Goal: Task Accomplishment & Management: Manage account settings

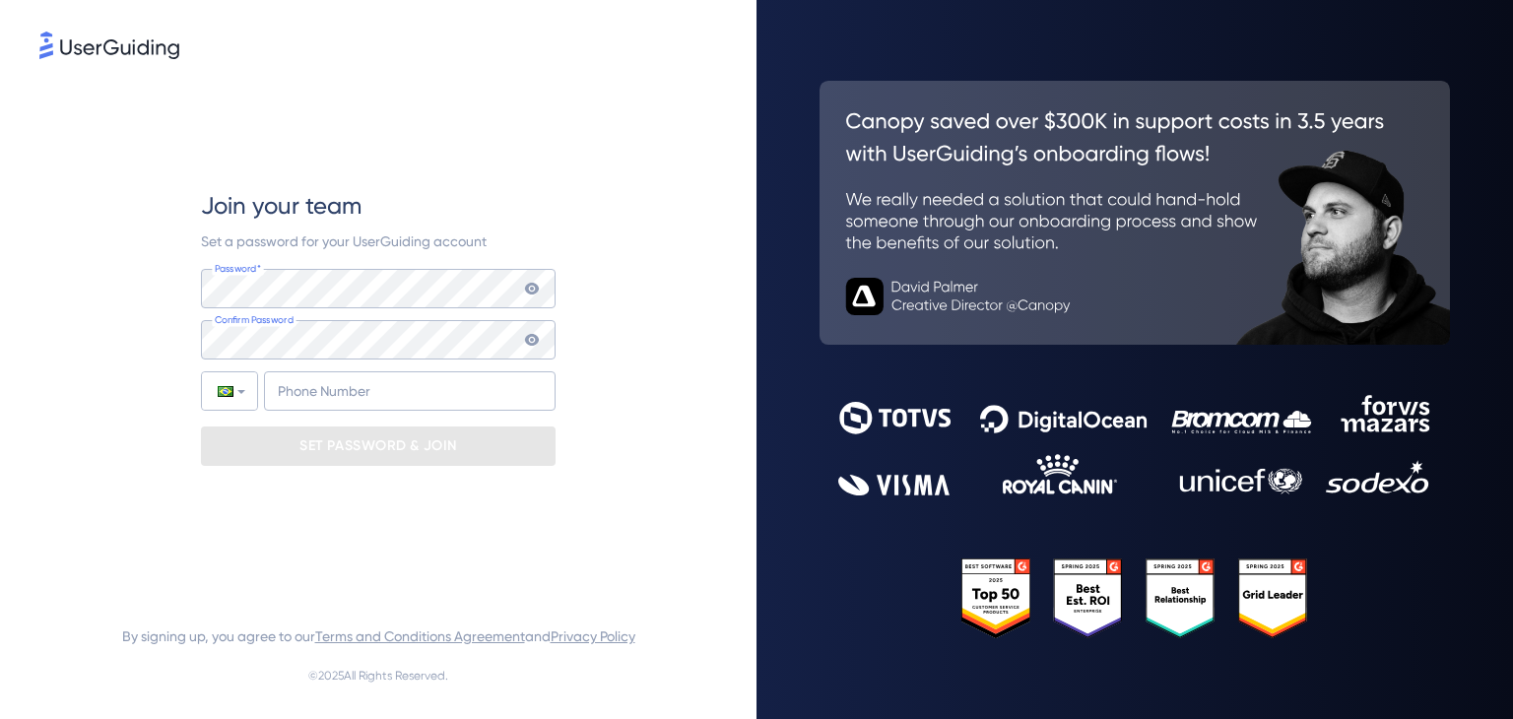
click at [533, 285] on icon at bounding box center [532, 289] width 14 height 12
click at [533, 285] on icon at bounding box center [532, 289] width 14 height 14
click at [532, 295] on icon at bounding box center [532, 289] width 16 height 16
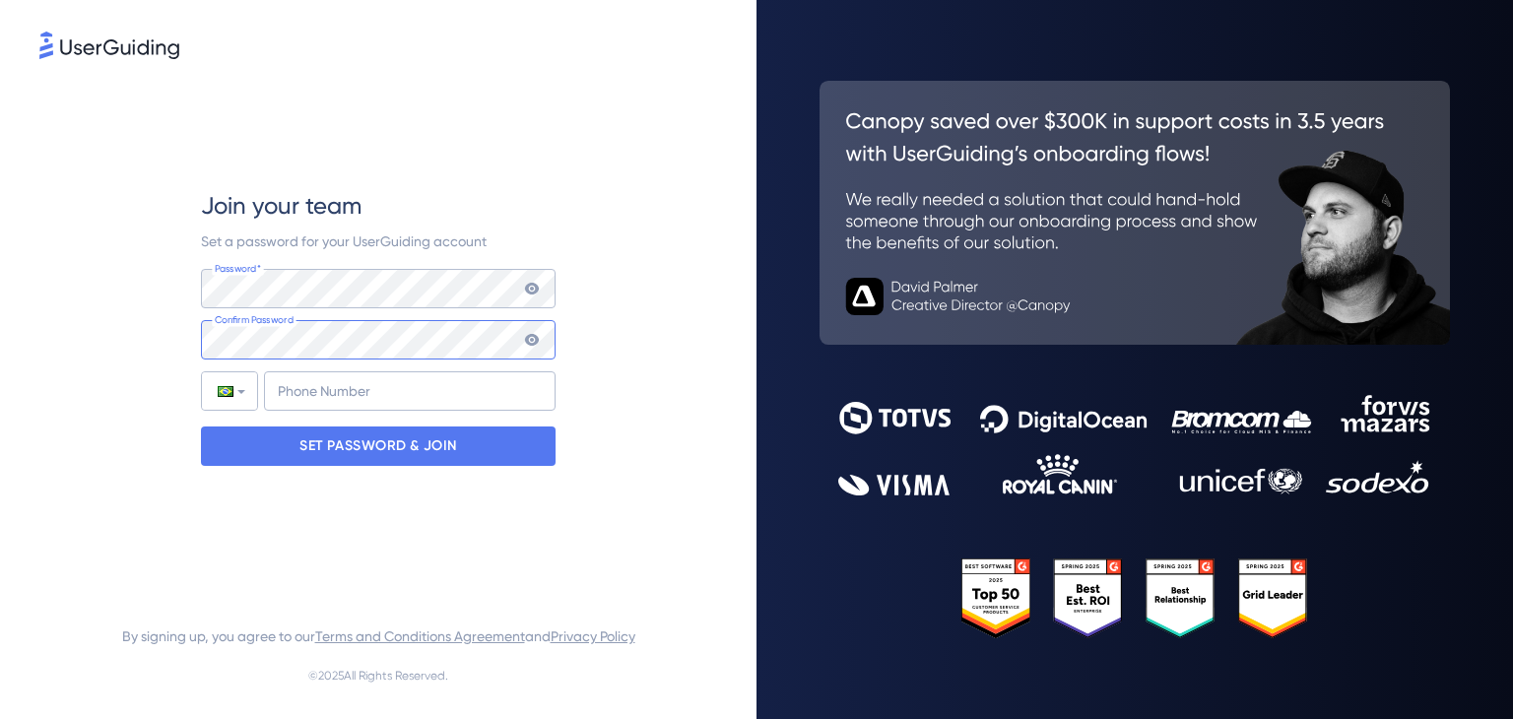
scroll to position [0, 1633]
click at [315, 387] on input "+55" at bounding box center [410, 390] width 292 height 39
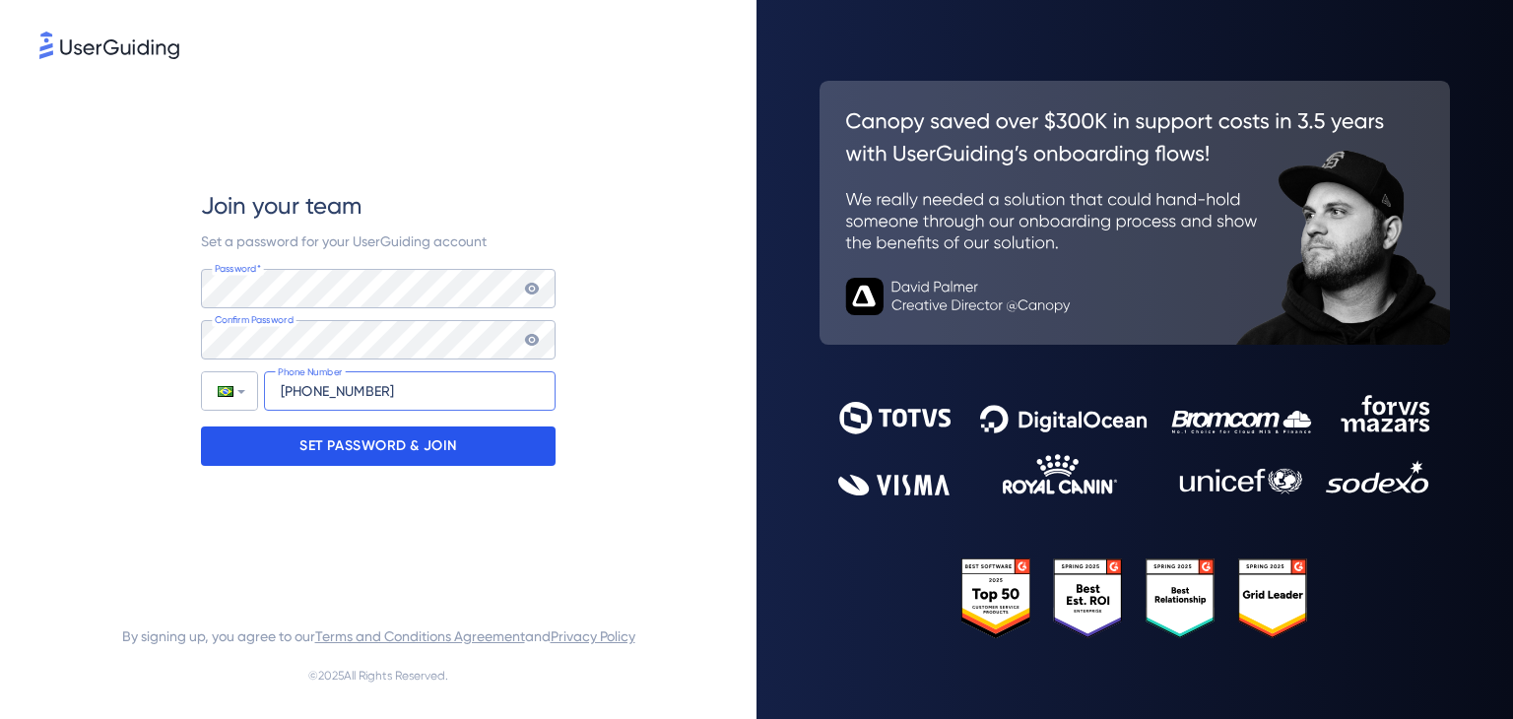
type input "[PHONE_NUMBER]"
click at [418, 450] on p "SET PASSWORD & JOIN" at bounding box center [378, 446] width 158 height 32
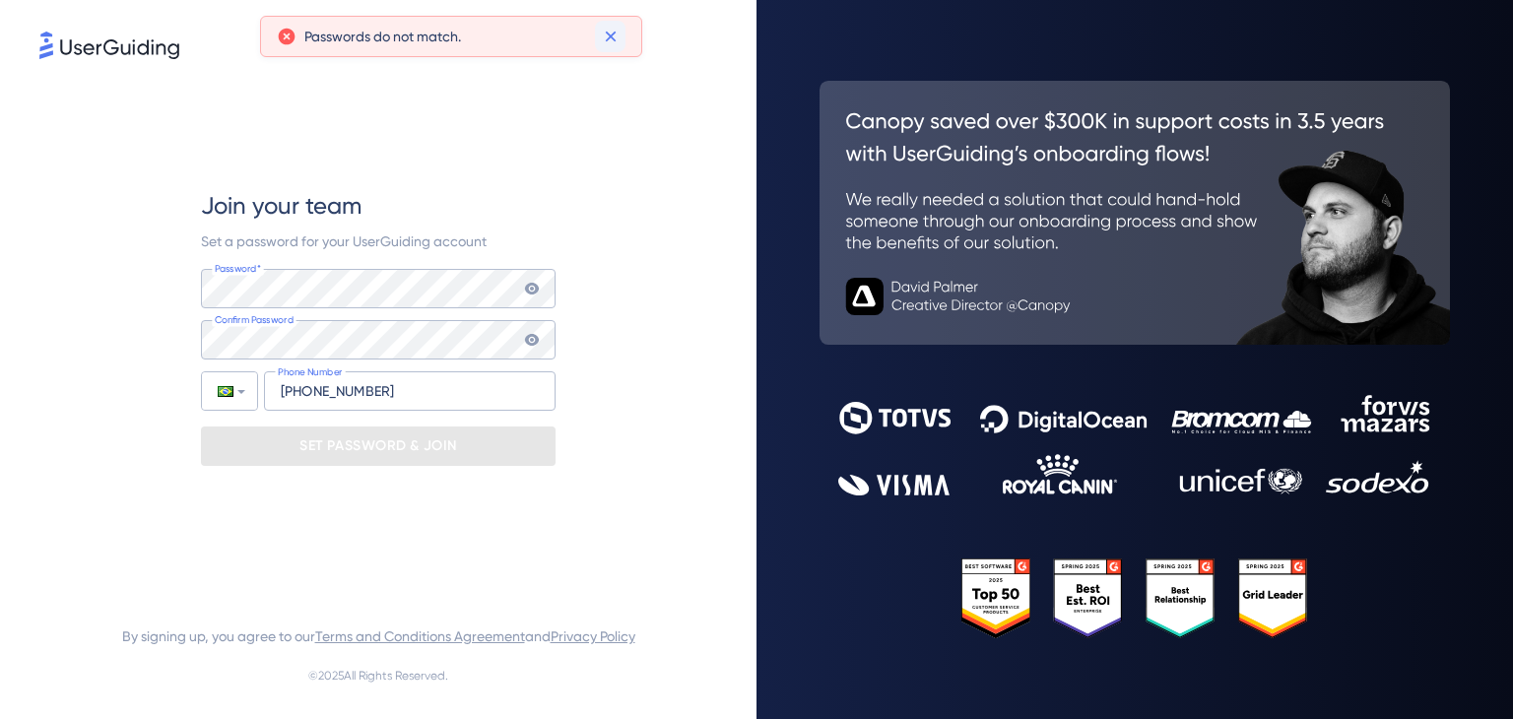
click at [612, 40] on icon at bounding box center [611, 37] width 20 height 20
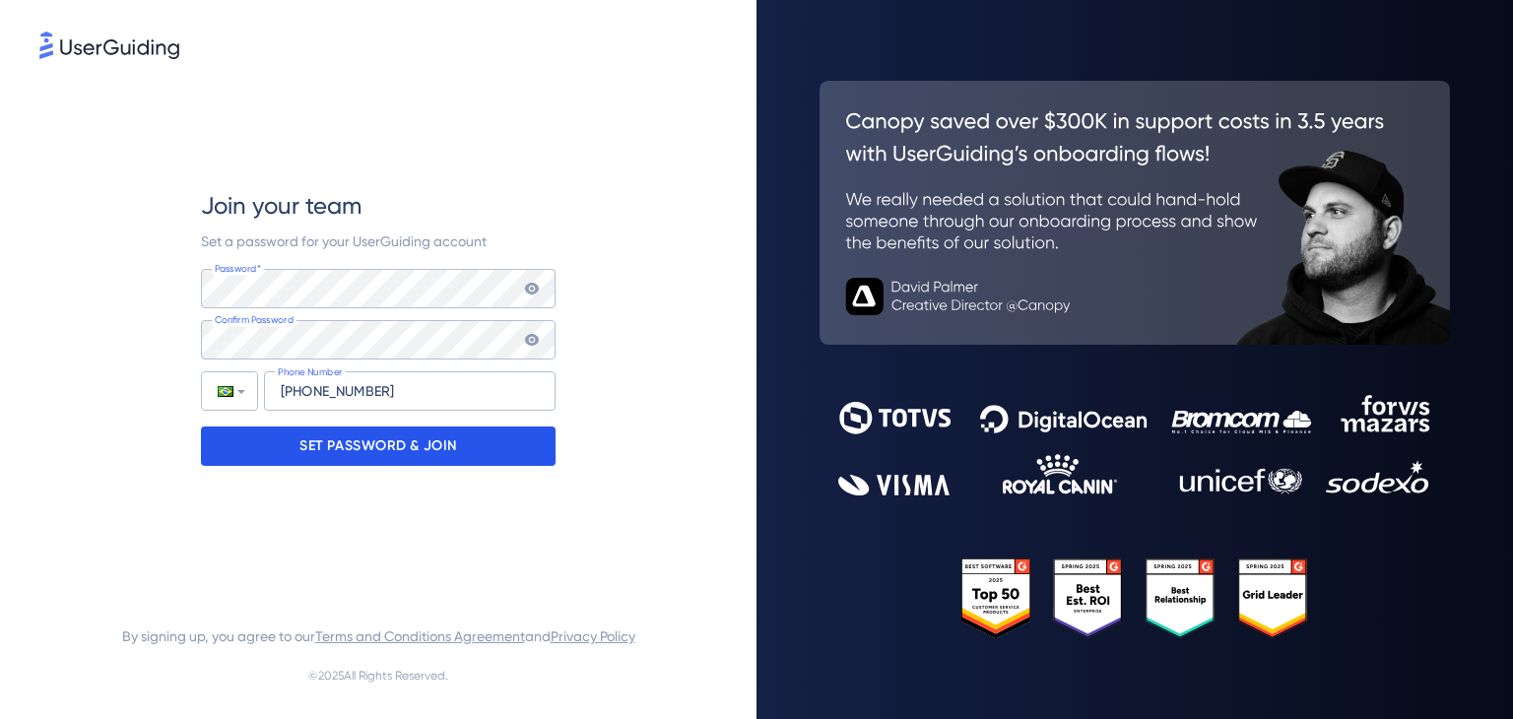
click at [477, 456] on div "SET PASSWORD & JOIN" at bounding box center [378, 445] width 355 height 39
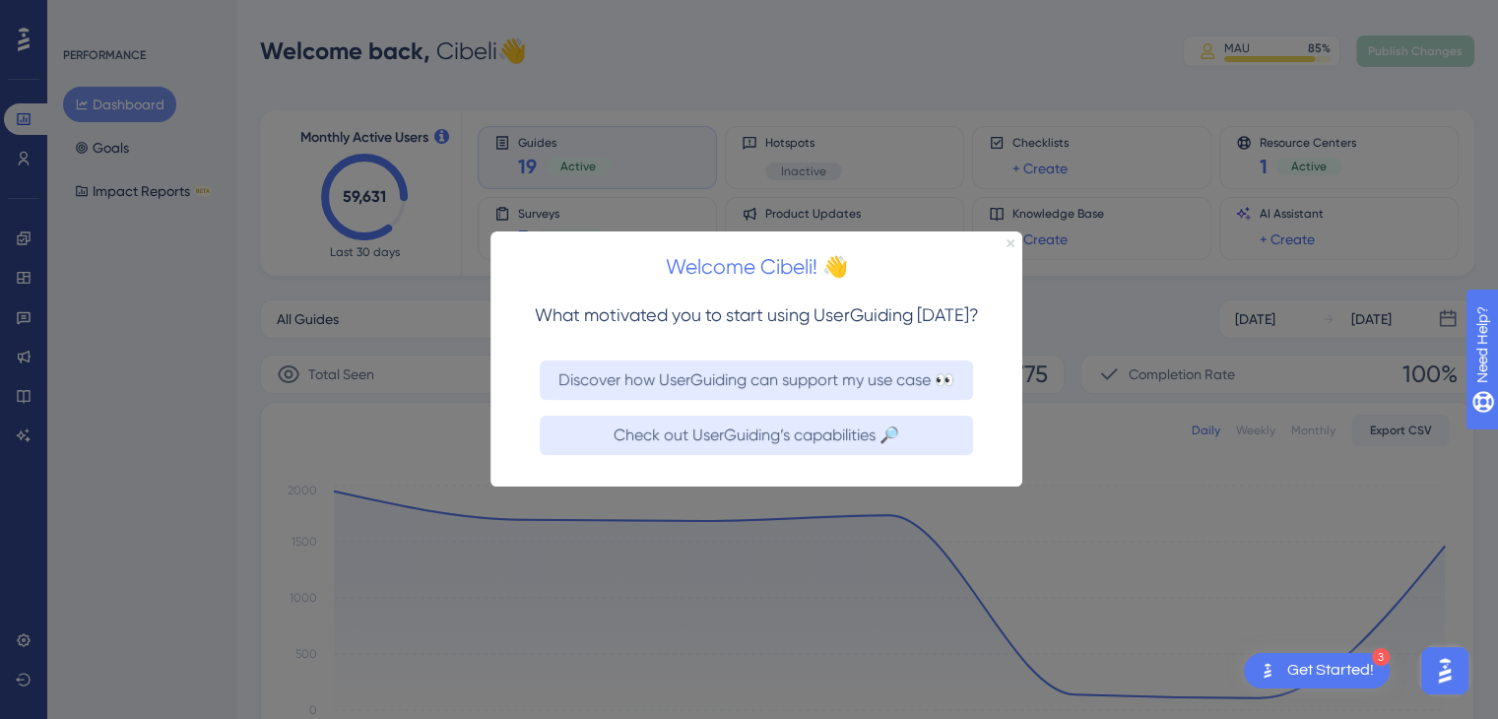
click at [1009, 242] on icon "Close Preview" at bounding box center [1011, 243] width 8 height 8
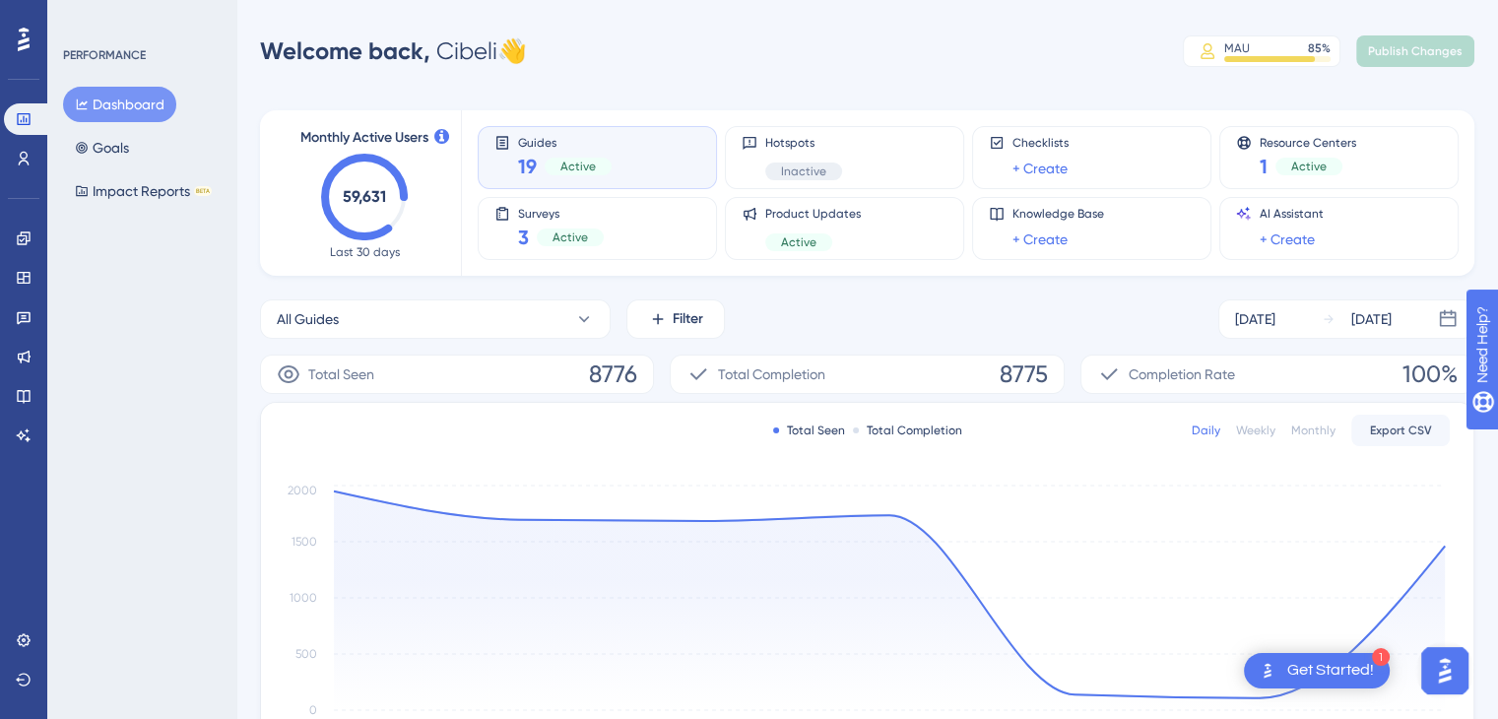
click at [371, 198] on text "59,631" at bounding box center [364, 196] width 43 height 19
click at [132, 309] on div "PERFORMANCE Dashboard Goals Impact Reports BETA" at bounding box center [141, 359] width 189 height 719
click at [576, 236] on span "Active" at bounding box center [570, 237] width 35 height 16
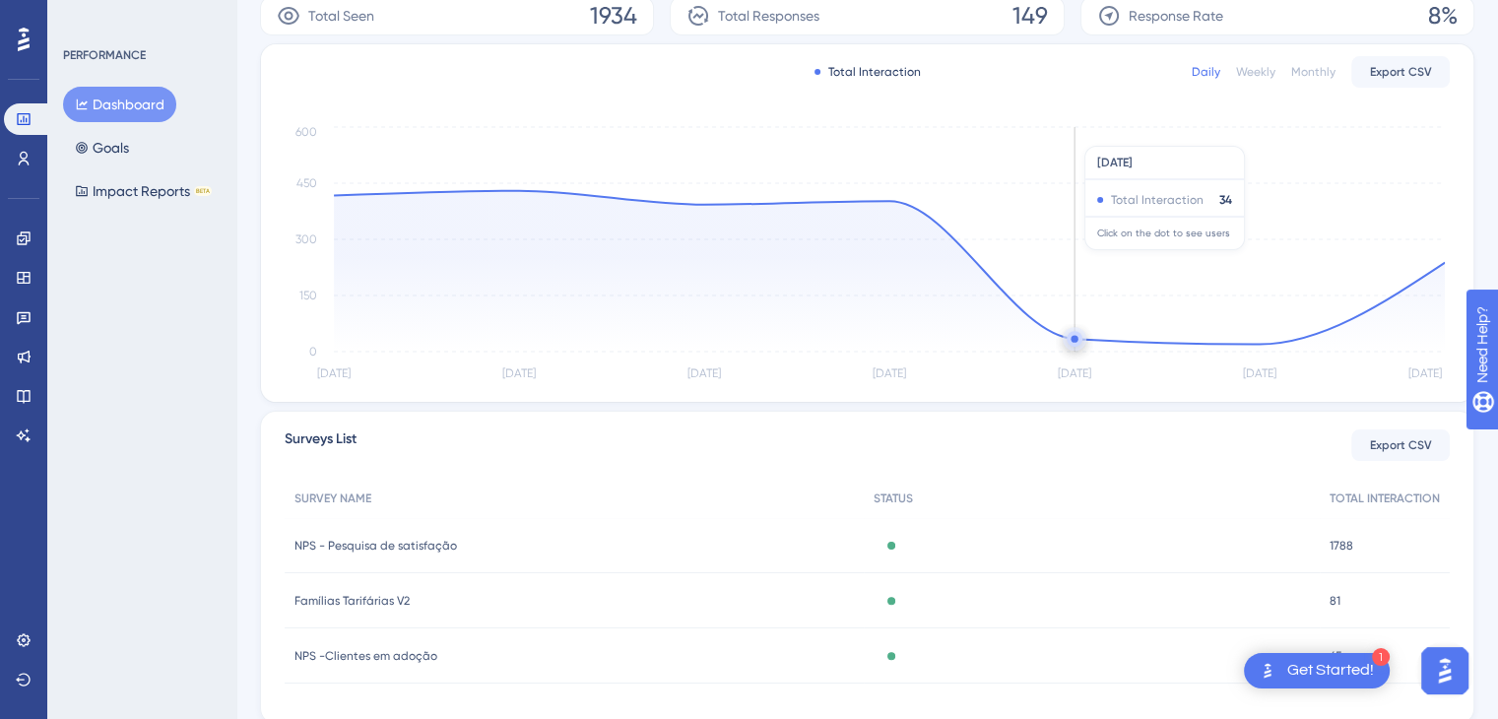
scroll to position [425, 0]
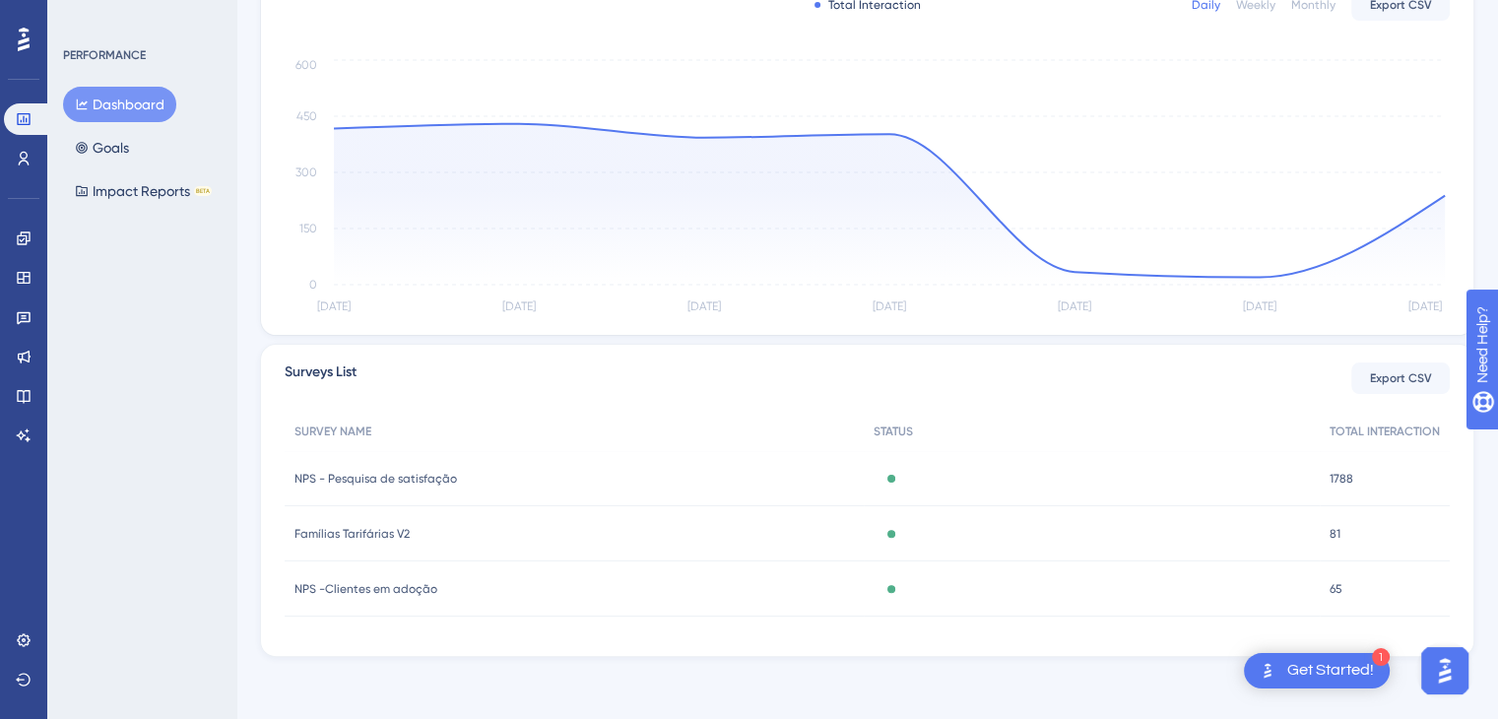
click at [370, 587] on span "NPS -Clientes em adoção" at bounding box center [365, 589] width 143 height 16
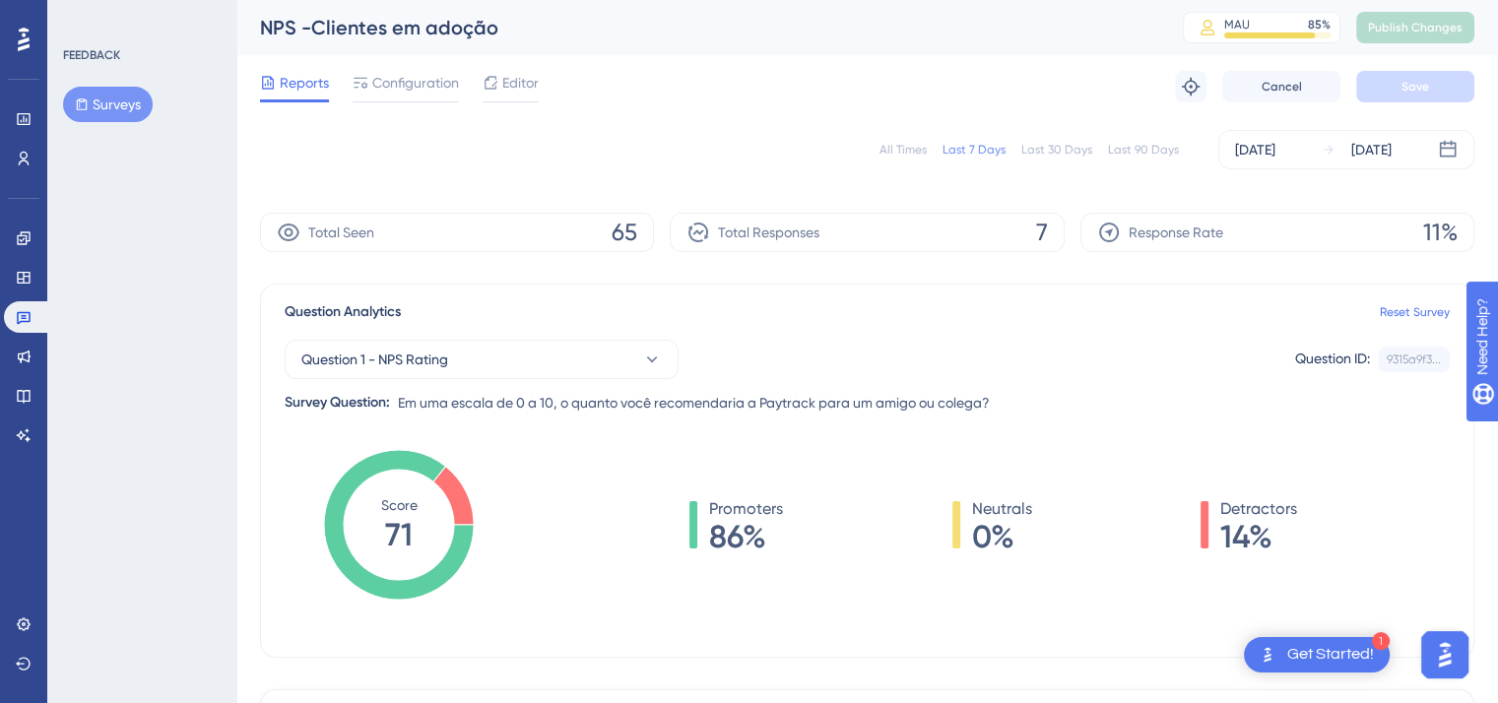
click at [1170, 151] on div "Last 90 Days" at bounding box center [1143, 150] width 71 height 16
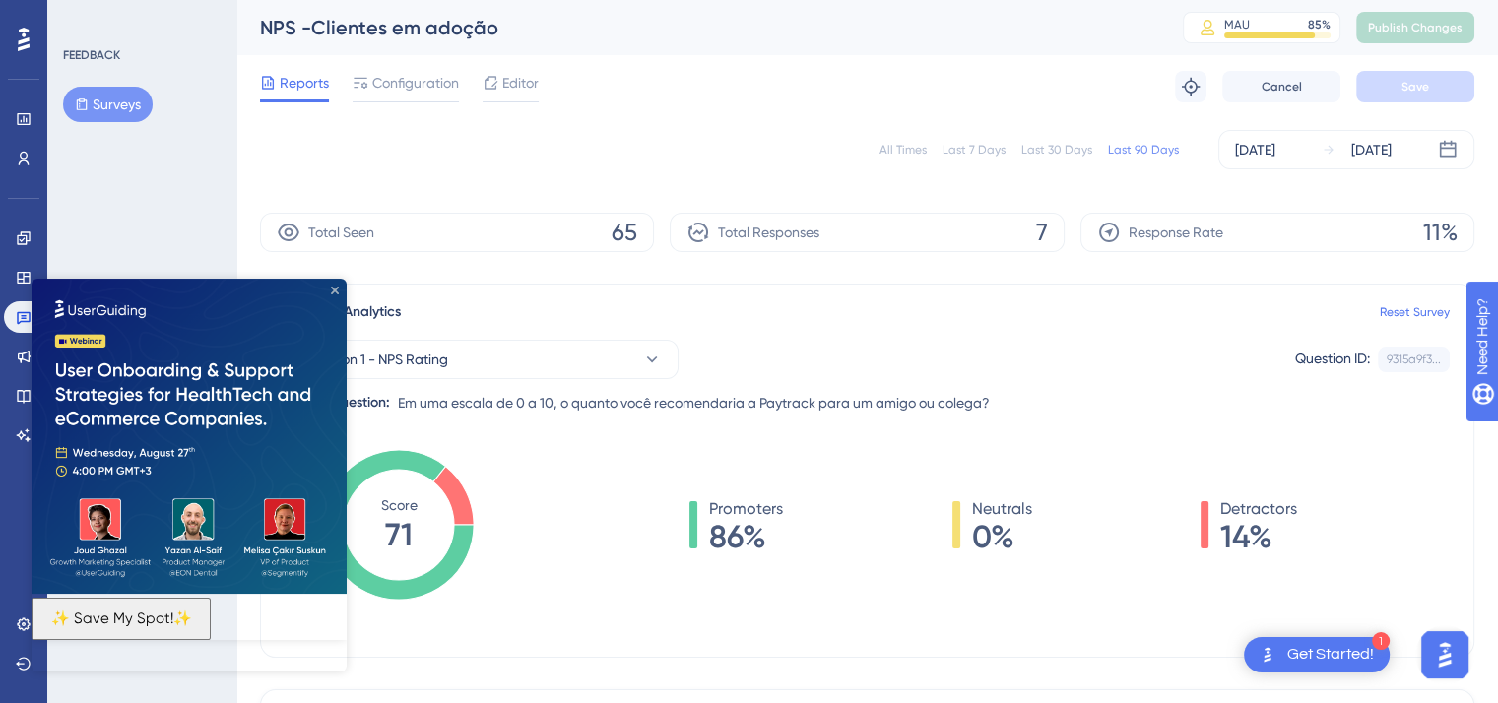
drag, startPoint x: 335, startPoint y: 290, endPoint x: 468, endPoint y: 537, distance: 280.7
click at [335, 290] on icon "Close Preview" at bounding box center [335, 291] width 8 height 8
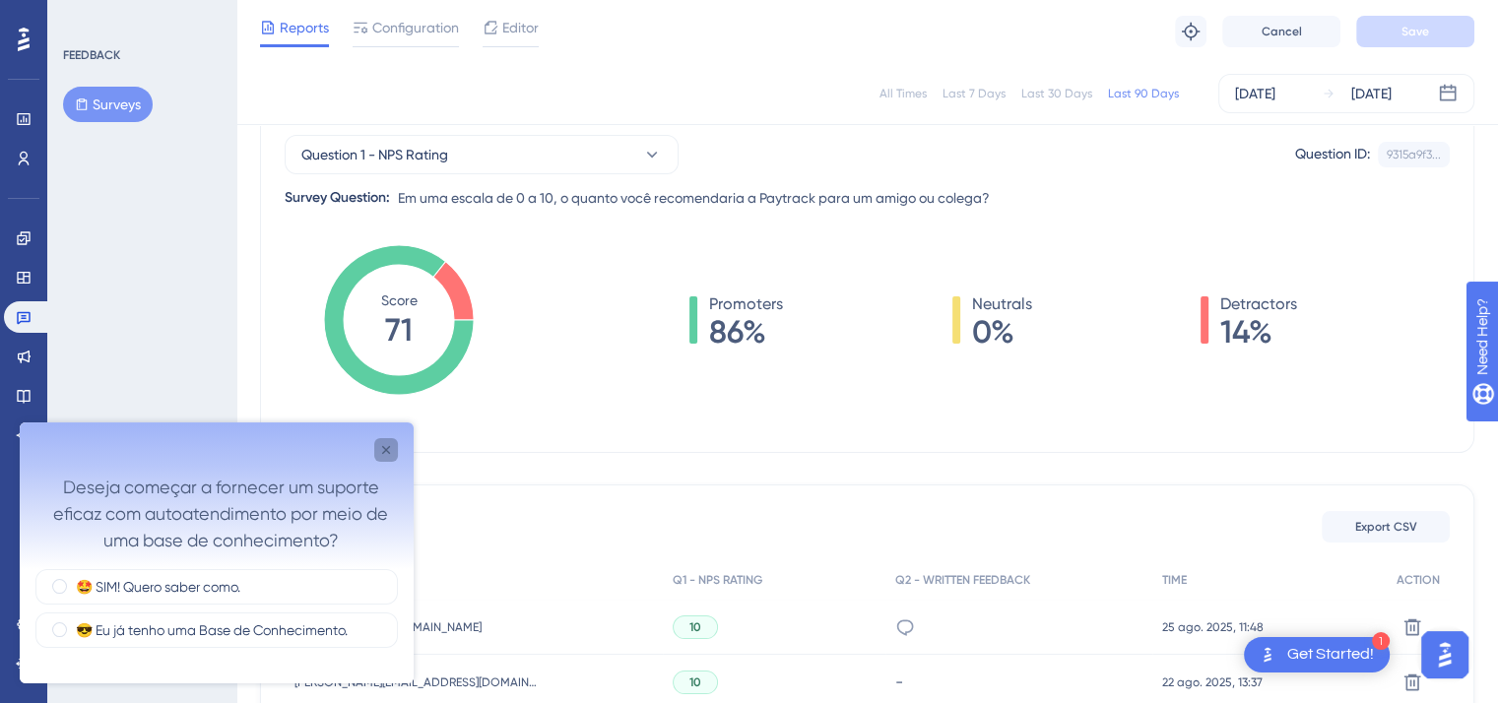
click at [383, 454] on icon "Close survey" at bounding box center [386, 450] width 16 height 16
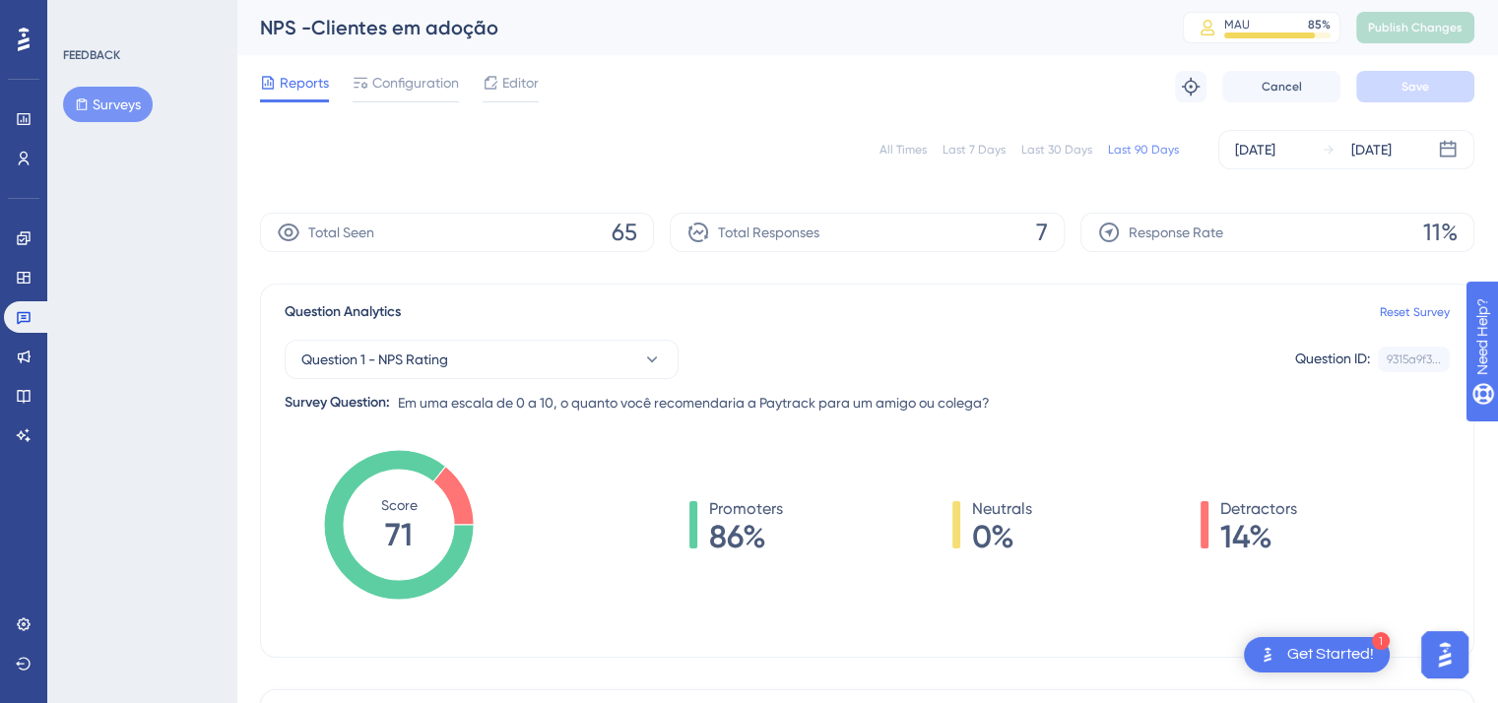
click at [126, 109] on button "Surveys" at bounding box center [108, 104] width 90 height 35
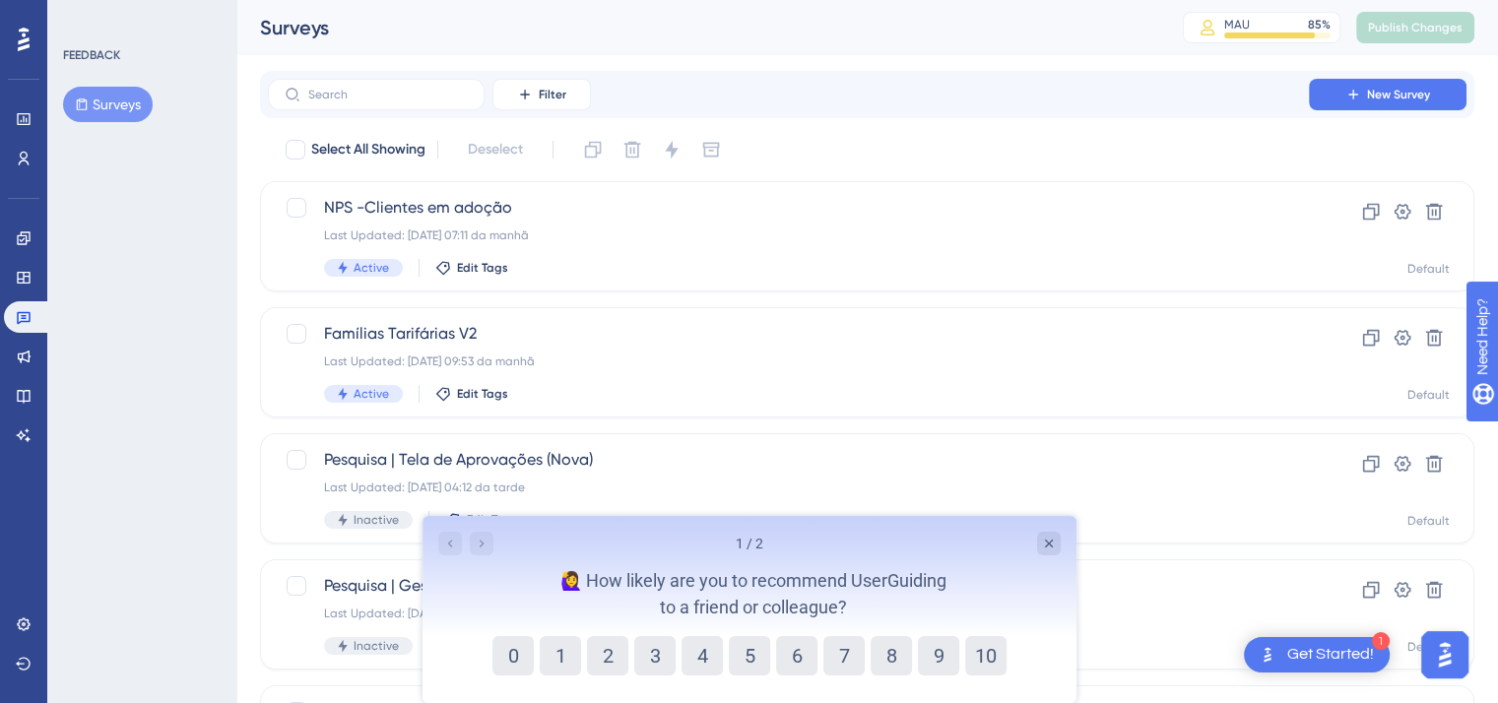
click at [1062, 533] on div "1 / 2 🙋‍♀️ How likely are you to recommend UserGuiding to a friend or colleague?" at bounding box center [749, 576] width 654 height 120
drag, startPoint x: 1069, startPoint y: 542, endPoint x: 1036, endPoint y: 545, distance: 32.6
click at [1060, 544] on div "1 / 2 🙋‍♀️ How likely are you to recommend UserGuiding to a friend or colleague?" at bounding box center [749, 576] width 654 height 120
click at [1036, 545] on div "Close survey" at bounding box center [1048, 544] width 24 height 24
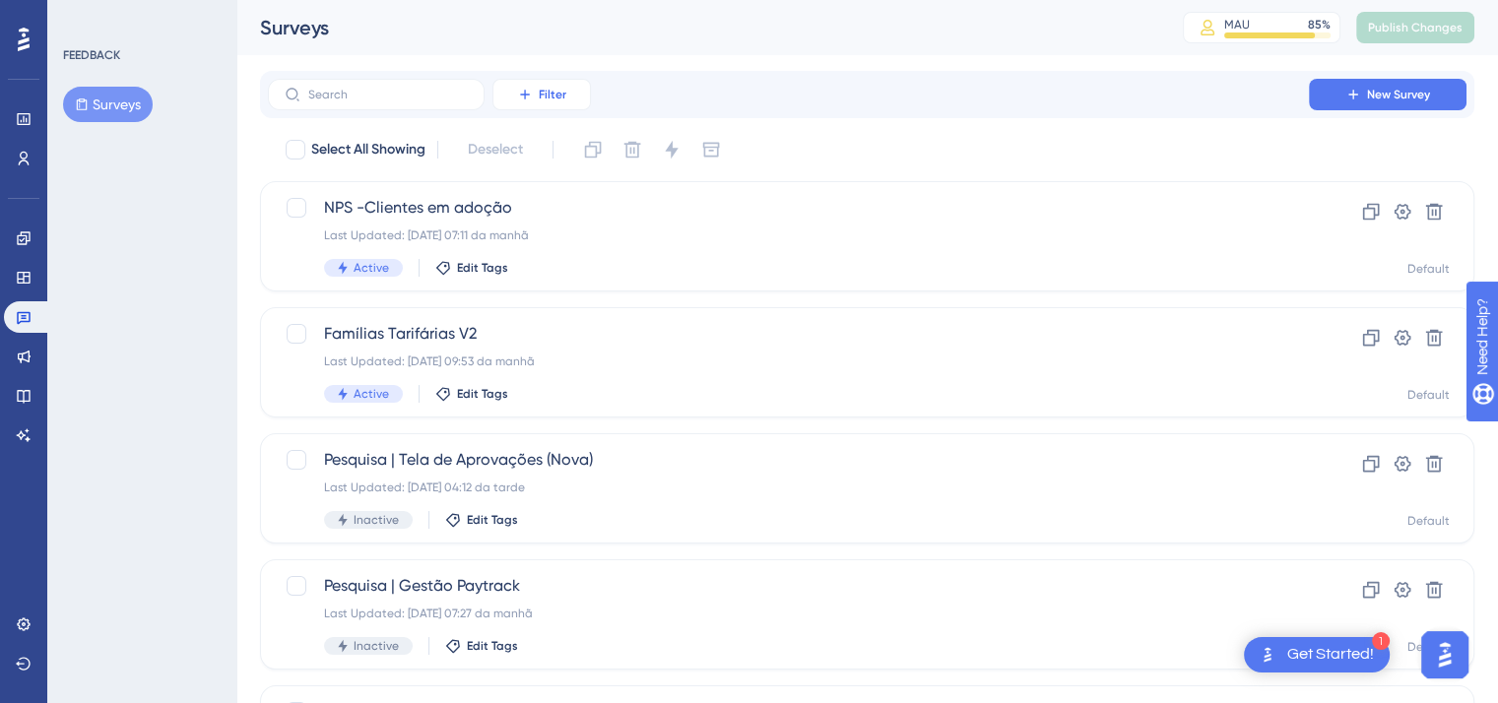
click at [533, 82] on button "Filter" at bounding box center [541, 95] width 98 height 32
click at [545, 269] on span "Status" at bounding box center [541, 269] width 40 height 24
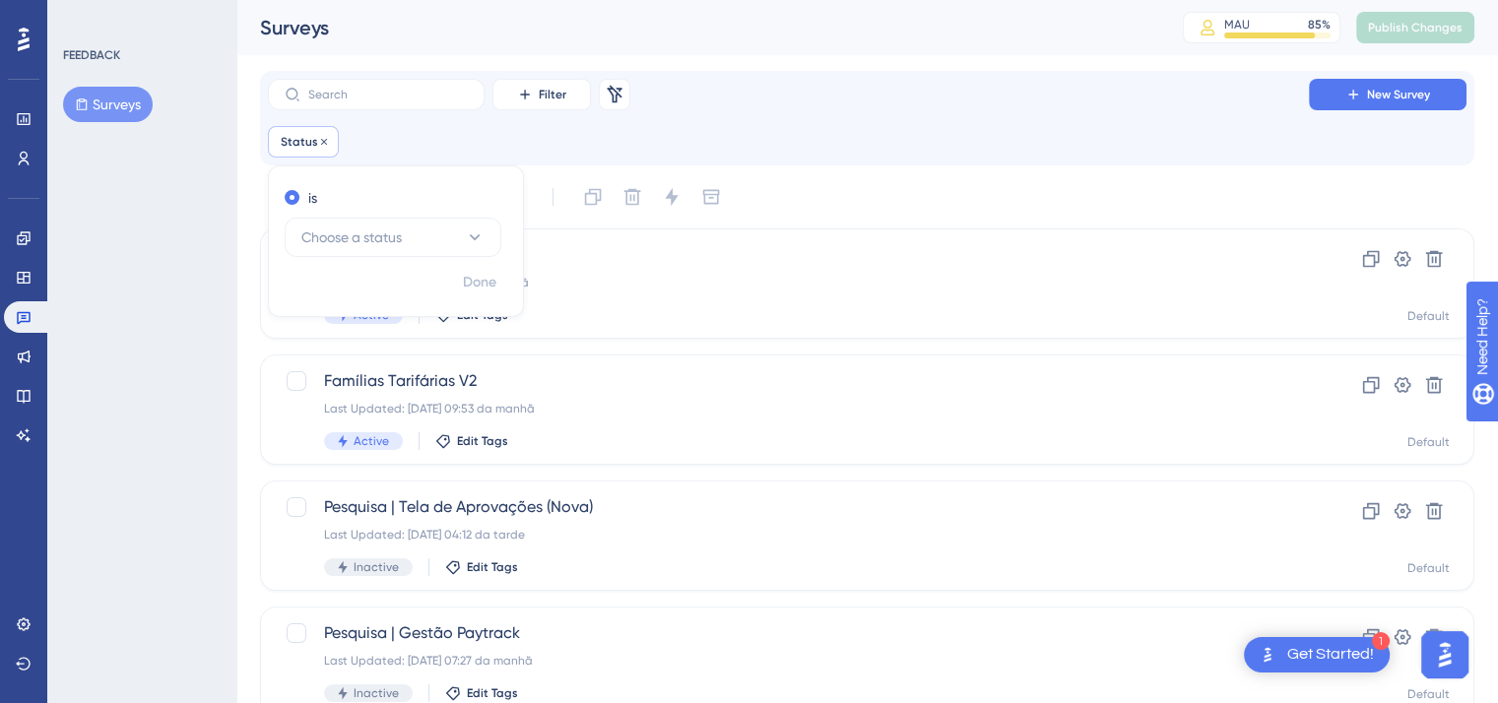
click at [288, 139] on span "Status" at bounding box center [299, 142] width 37 height 16
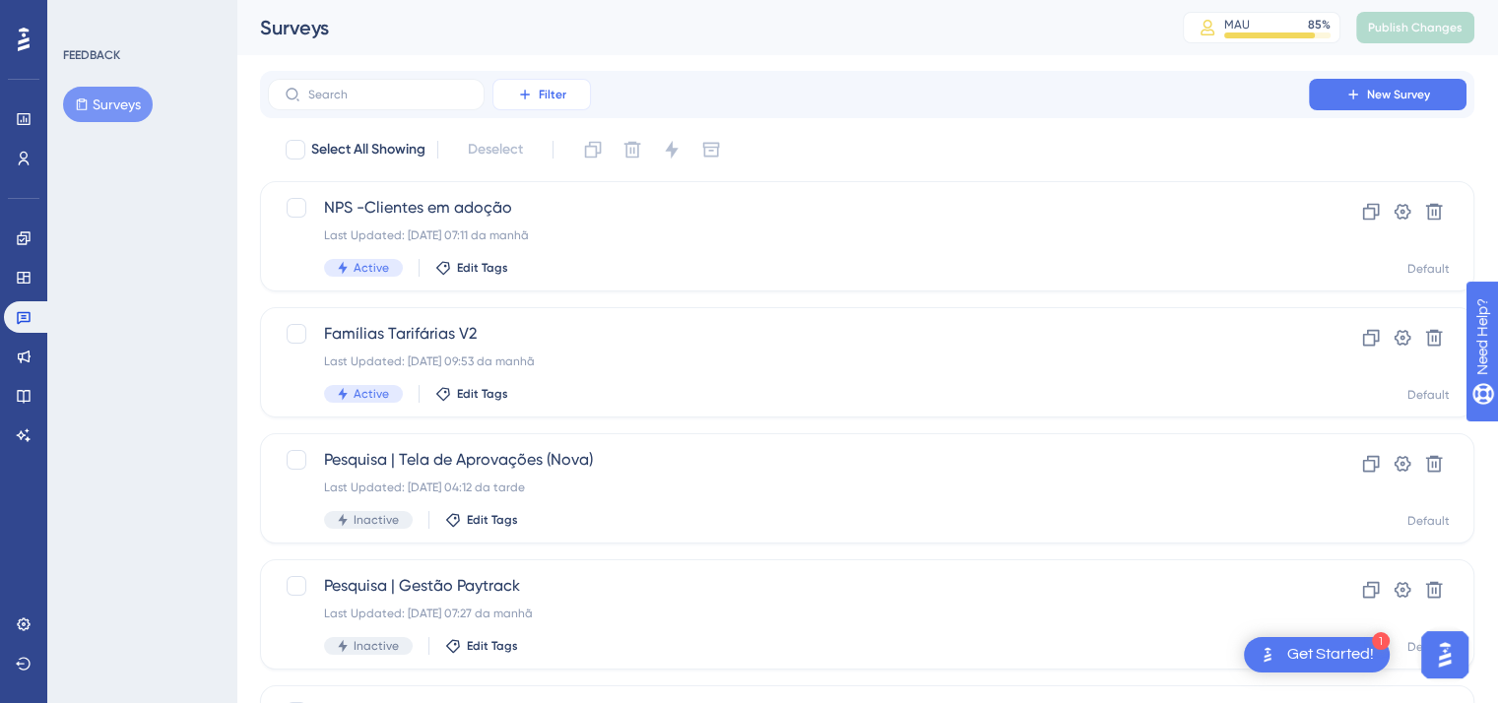
click at [571, 94] on button "Filter" at bounding box center [541, 95] width 98 height 32
click at [561, 278] on div "Status Status" at bounding box center [561, 268] width 81 height 39
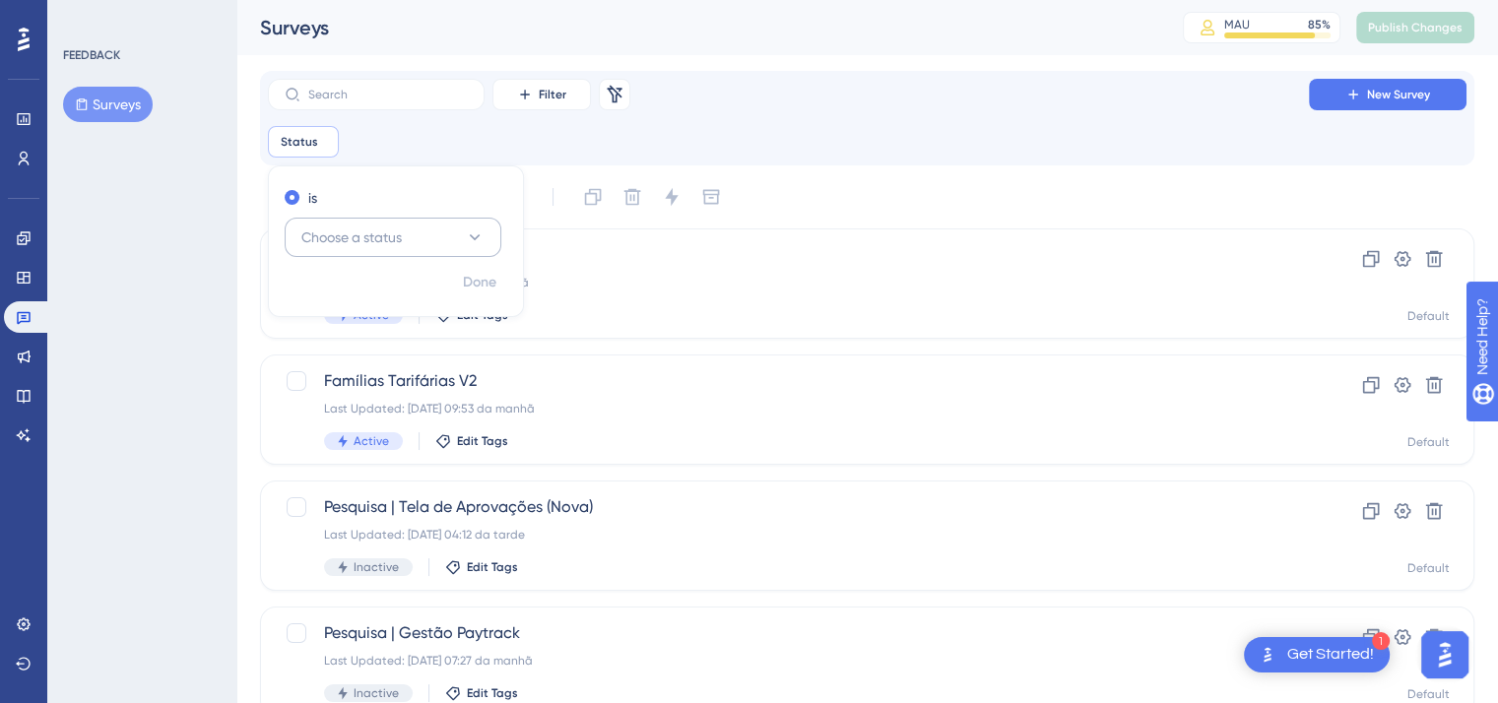
click at [355, 243] on button "Choose a status" at bounding box center [393, 237] width 217 height 39
click at [358, 288] on div "Active Active" at bounding box center [393, 297] width 160 height 39
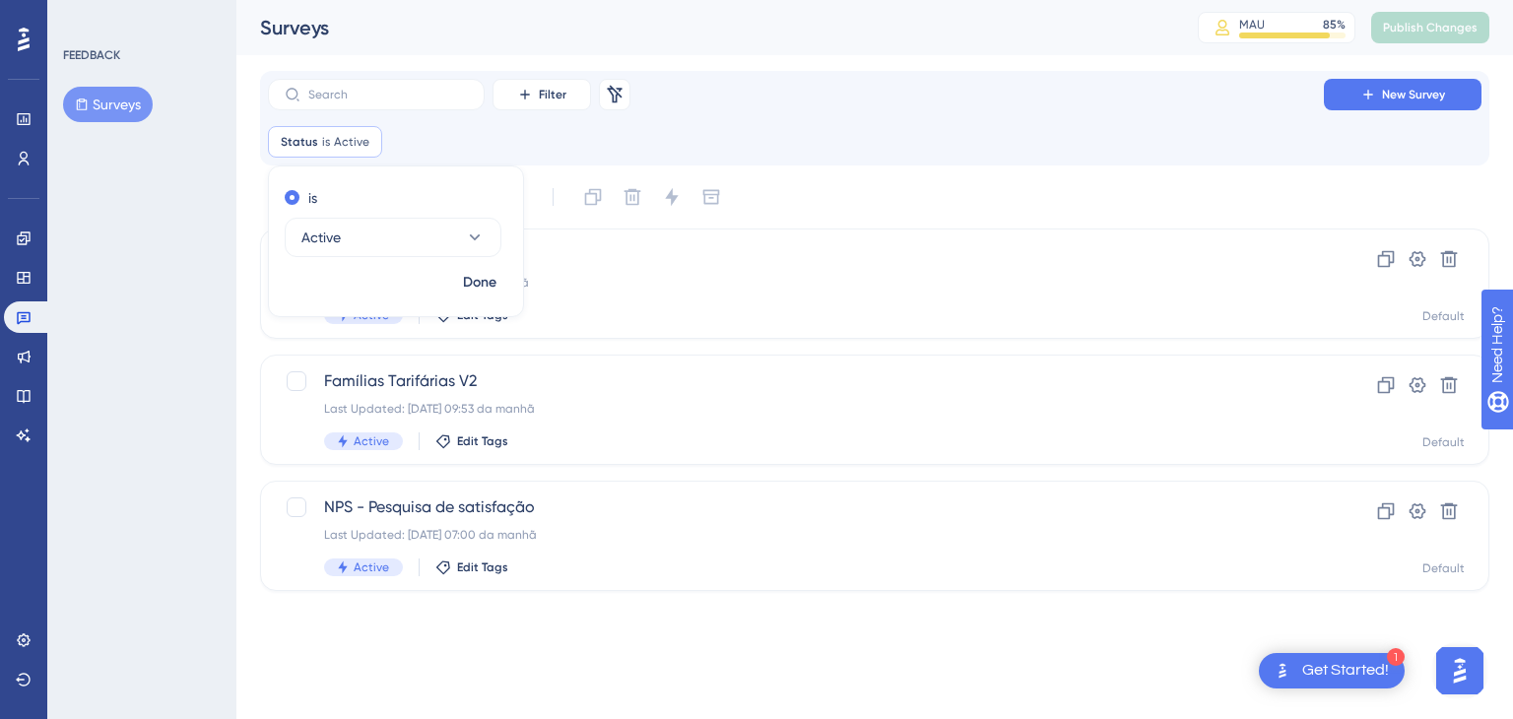
click at [1039, 111] on div "Filter Remove Filters New Survey Status is Active Active Remove is Active Done" at bounding box center [874, 118] width 1213 height 79
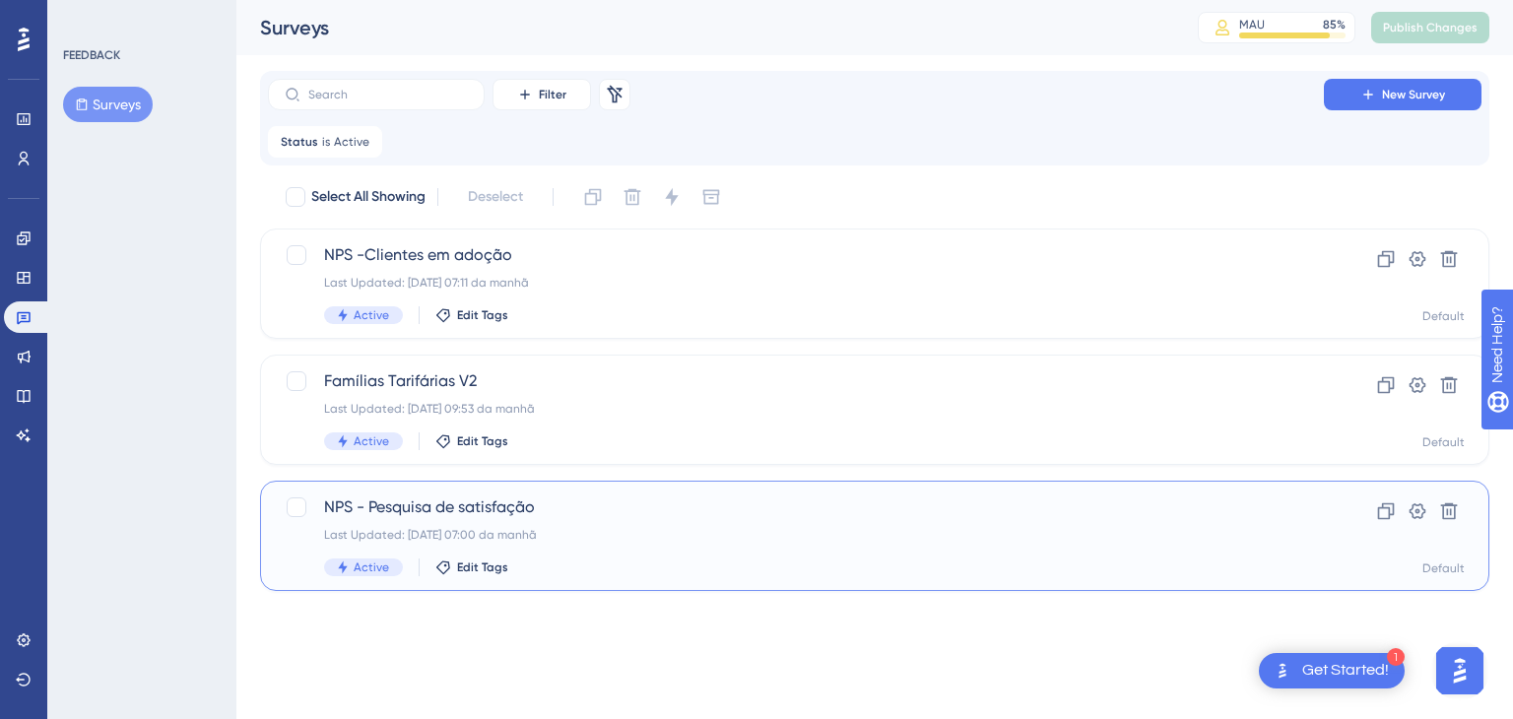
click at [567, 511] on span "NPS - Pesquisa de satisfação" at bounding box center [796, 507] width 944 height 24
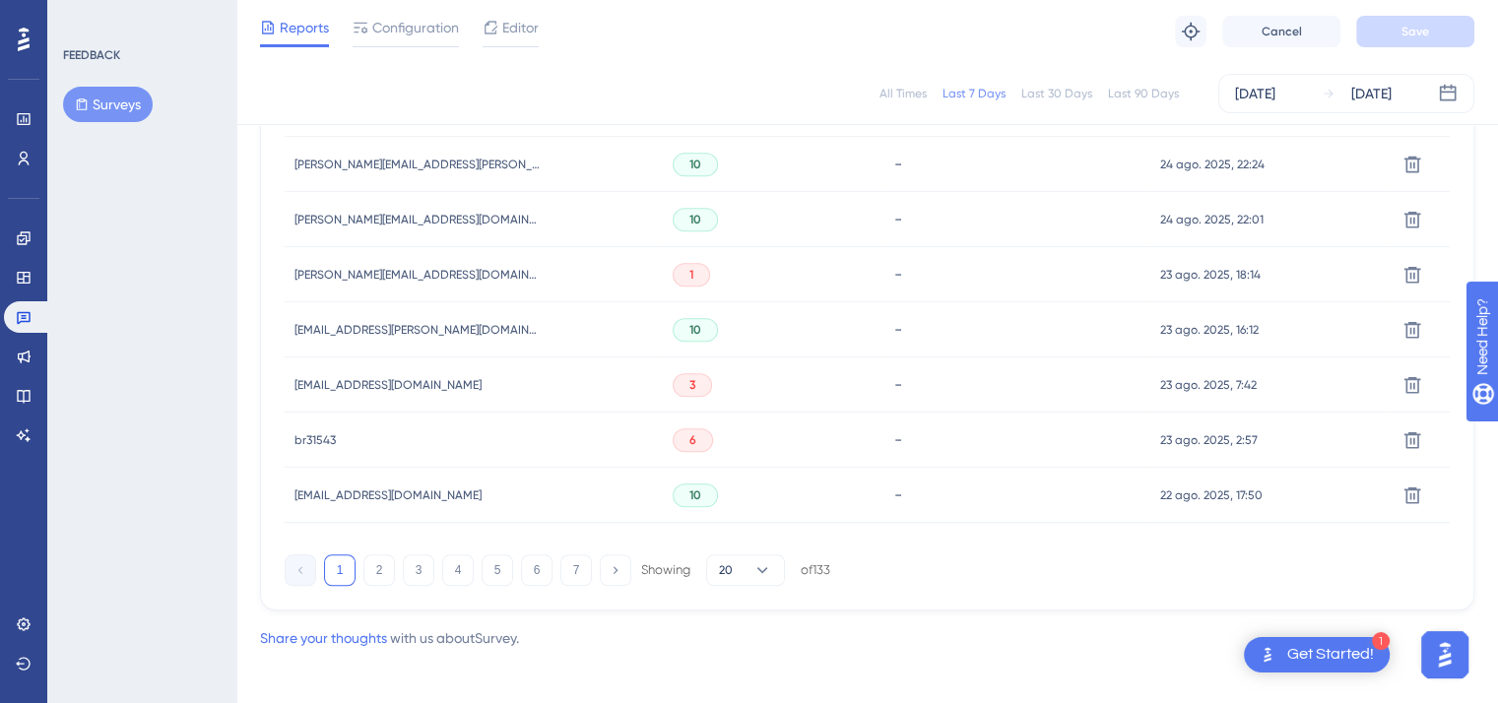
scroll to position [1386, 0]
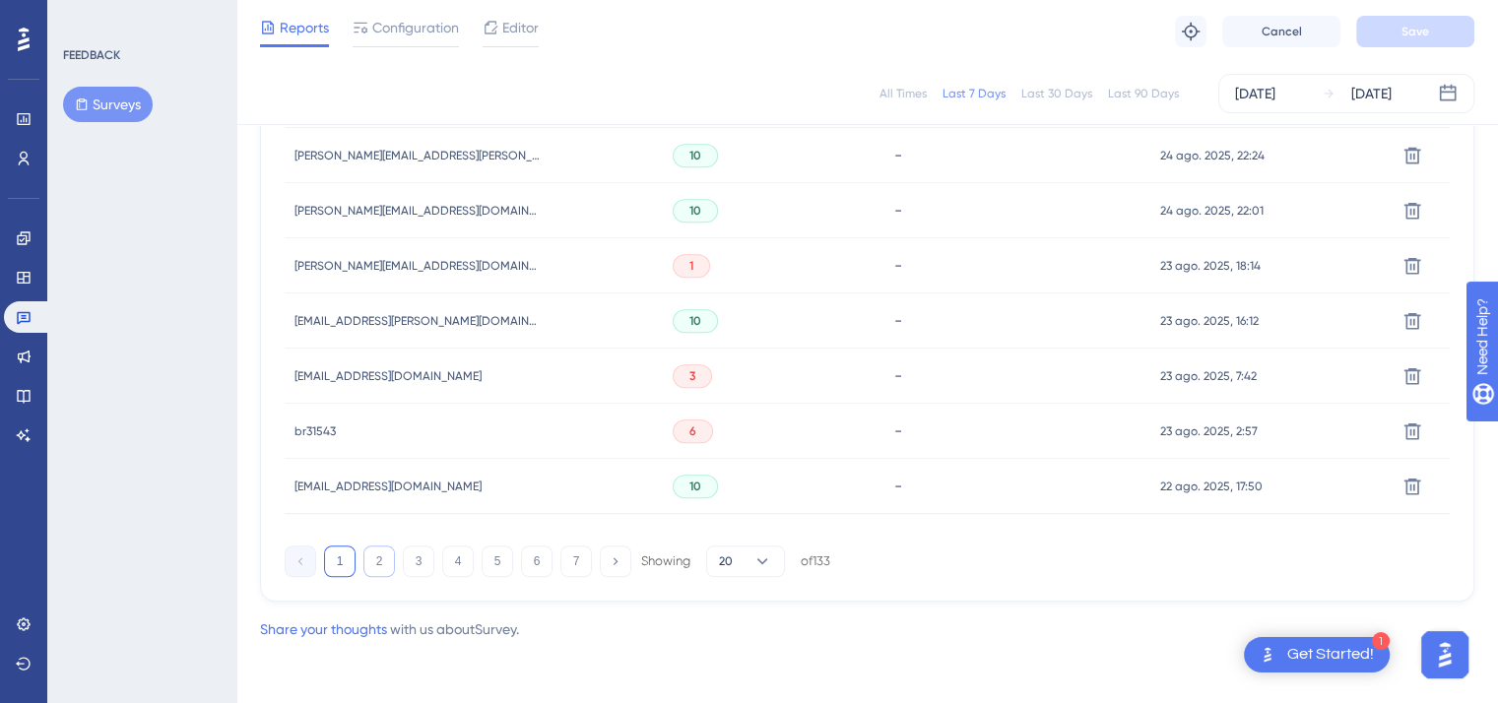
click at [378, 568] on button "2" at bounding box center [379, 562] width 32 height 32
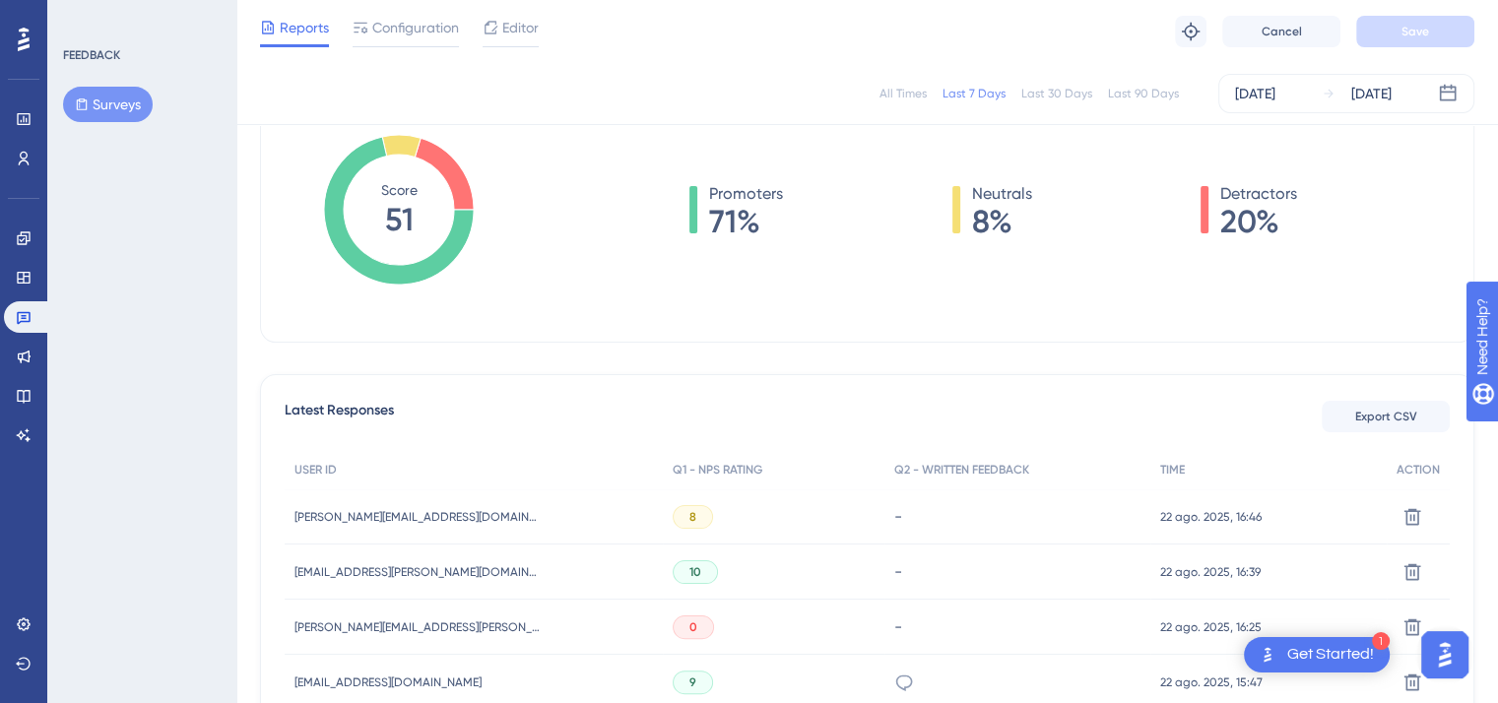
scroll to position [302, 0]
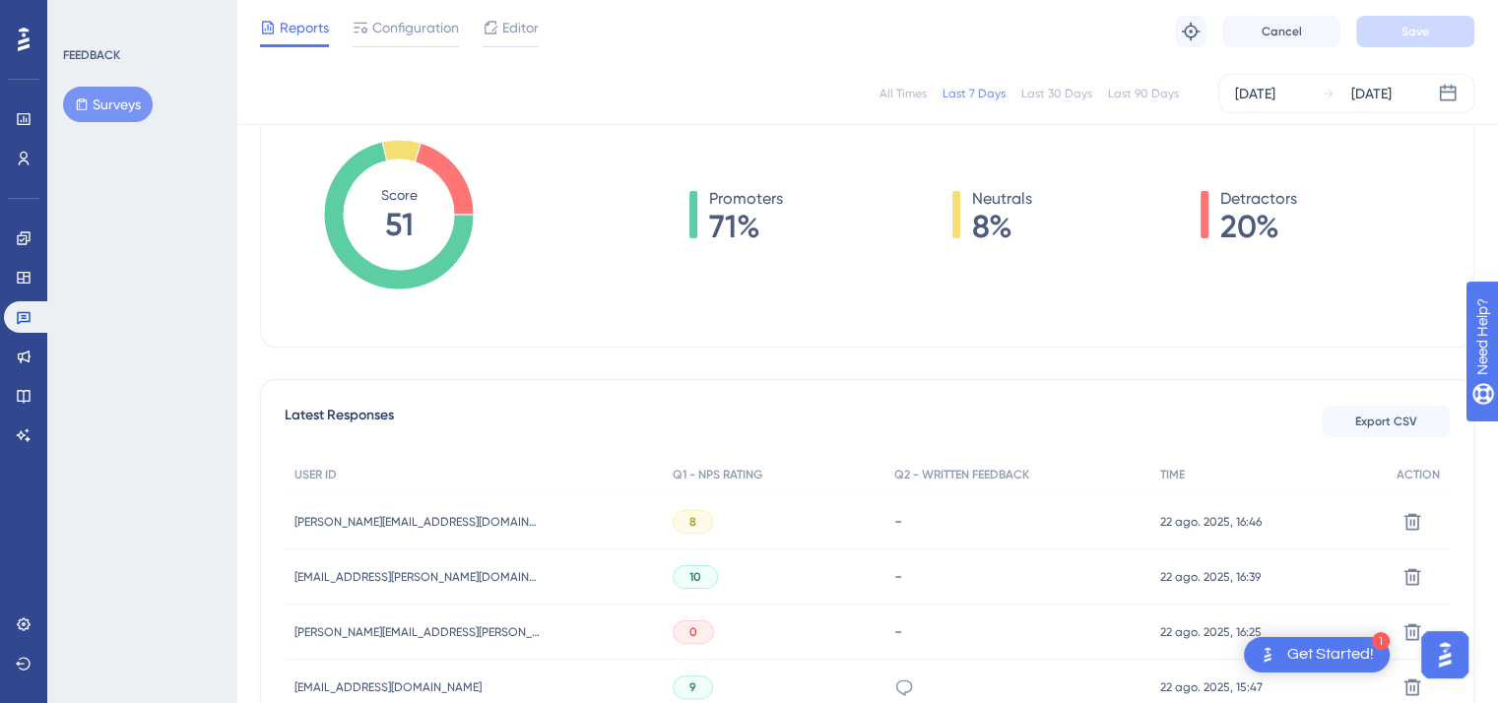
click at [1143, 99] on div "Last 90 Days" at bounding box center [1143, 94] width 71 height 16
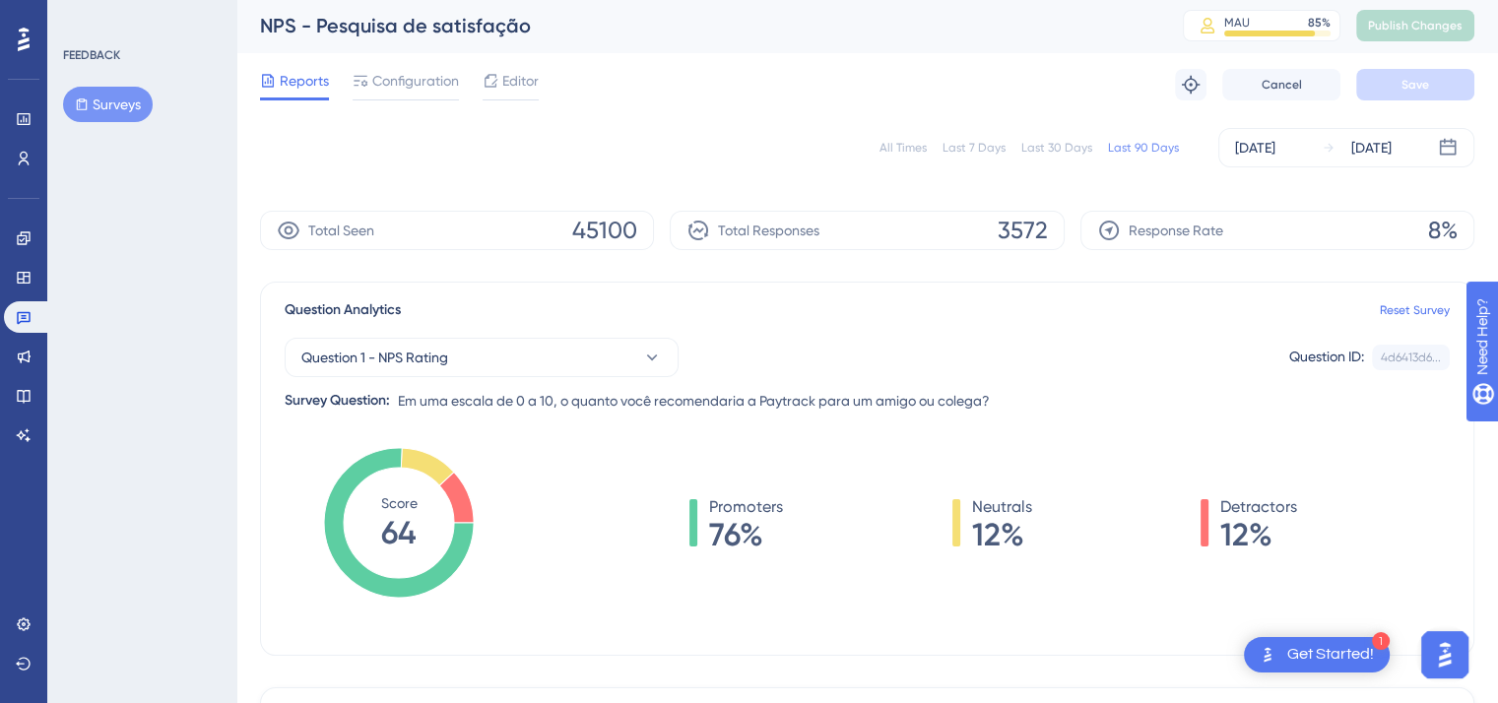
scroll to position [0, 0]
click at [1036, 143] on div "Last 30 Days" at bounding box center [1056, 150] width 71 height 16
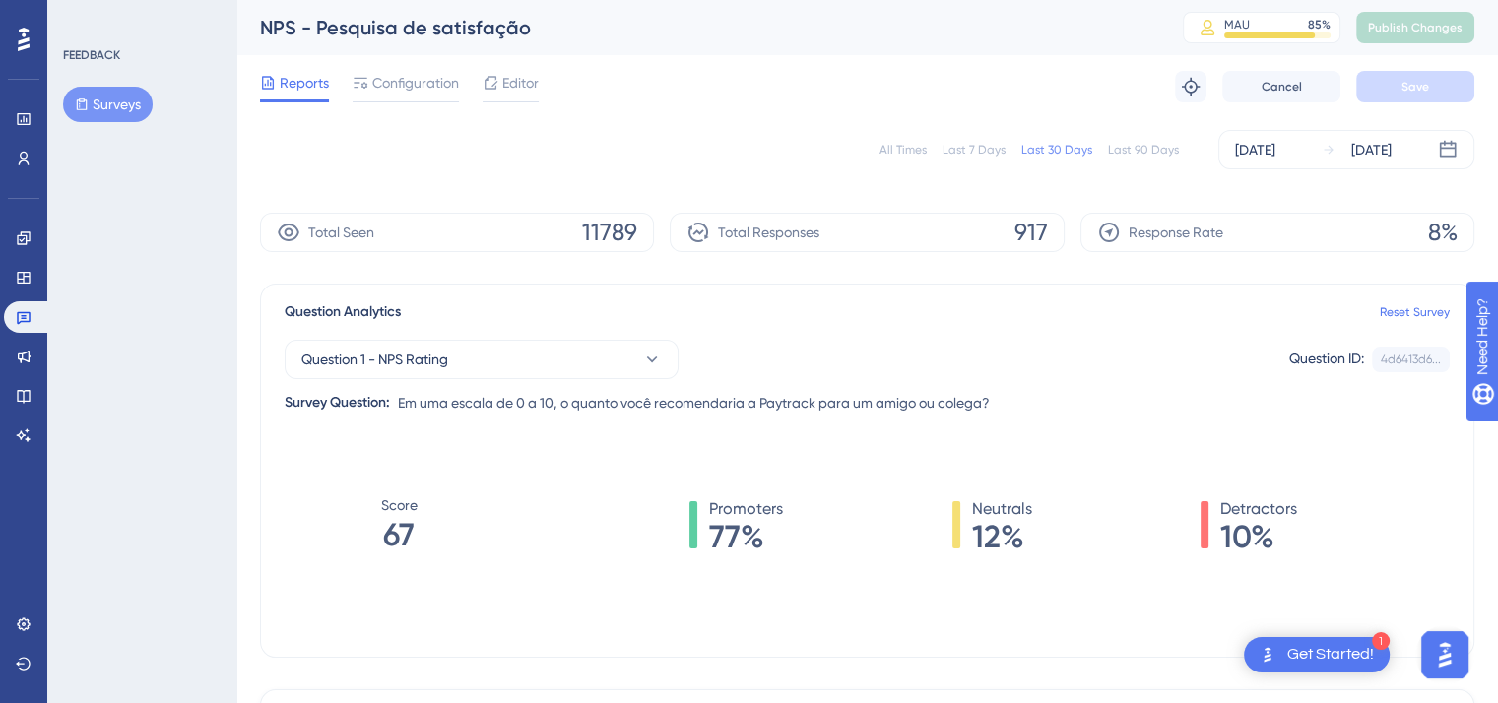
click at [988, 151] on div "Last 7 Days" at bounding box center [974, 150] width 63 height 16
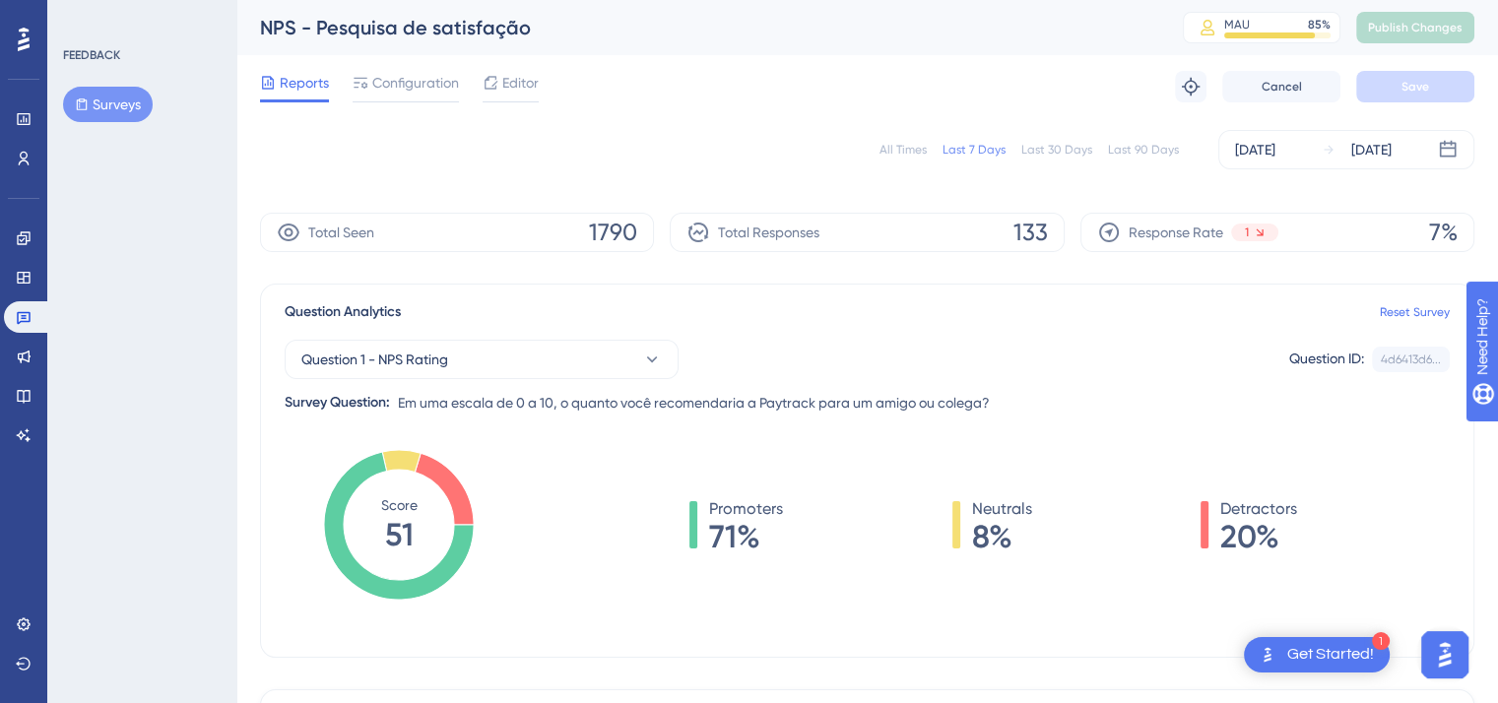
click at [1131, 138] on div "All Times Last 7 Days Last 30 Days Last 90 Days [DATE] [DATE]" at bounding box center [867, 149] width 1214 height 39
click at [1133, 146] on div "Last 90 Days" at bounding box center [1143, 150] width 71 height 16
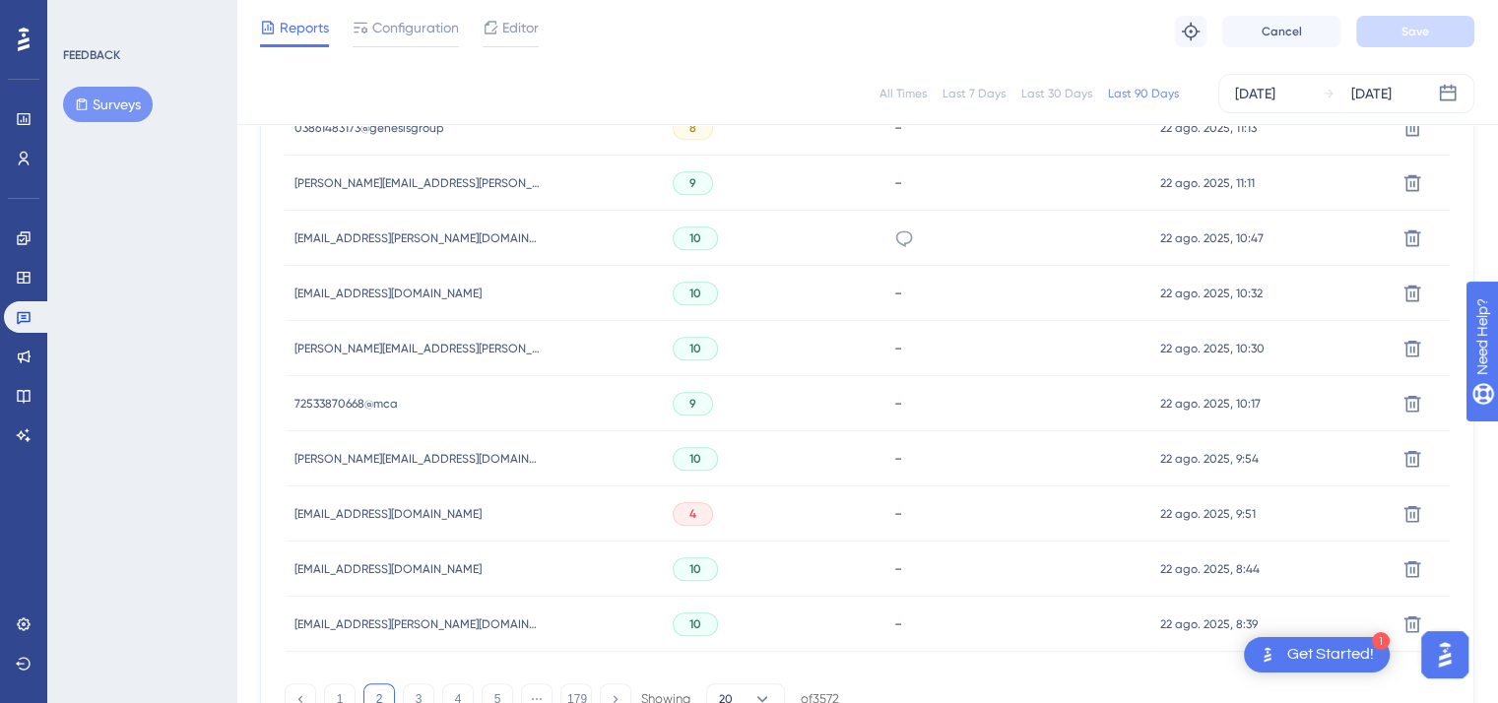
scroll to position [1386, 0]
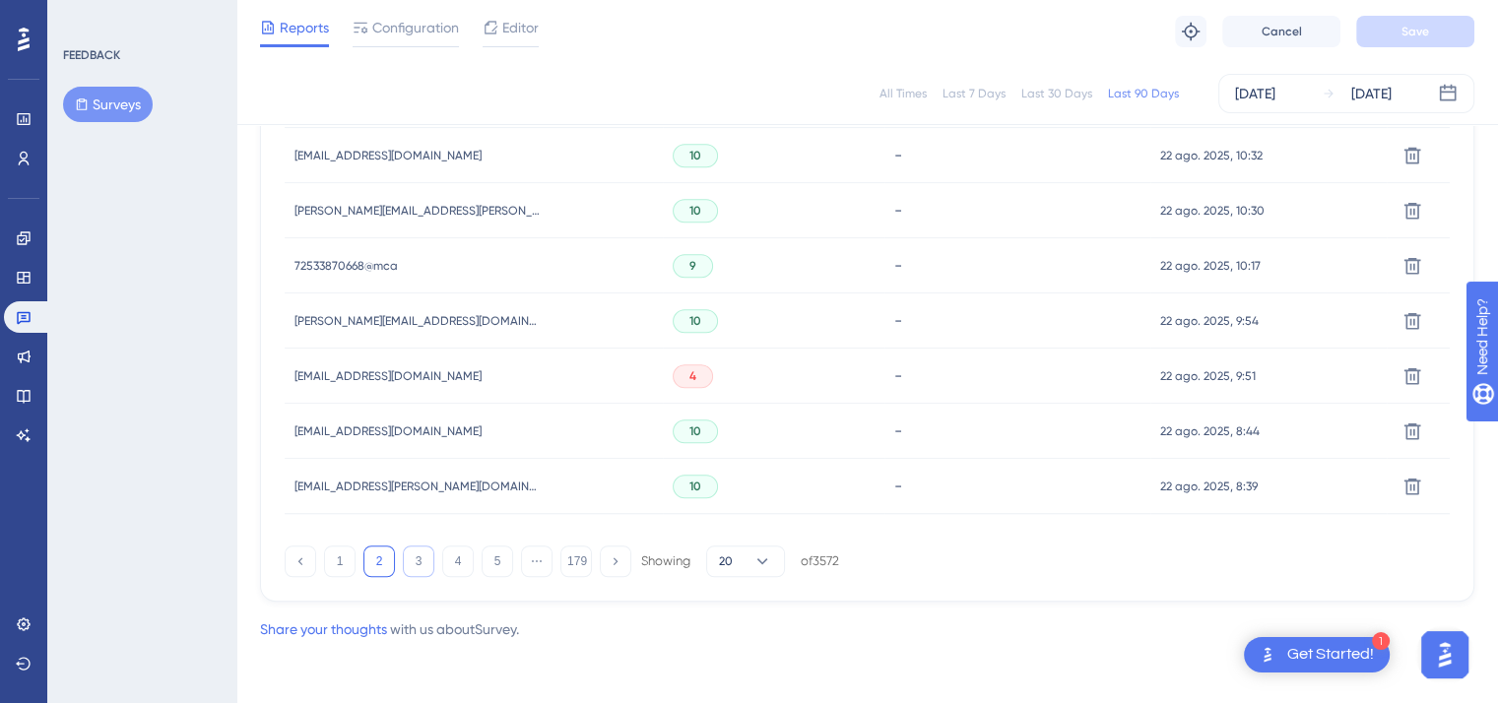
click at [420, 558] on button "3" at bounding box center [419, 562] width 32 height 32
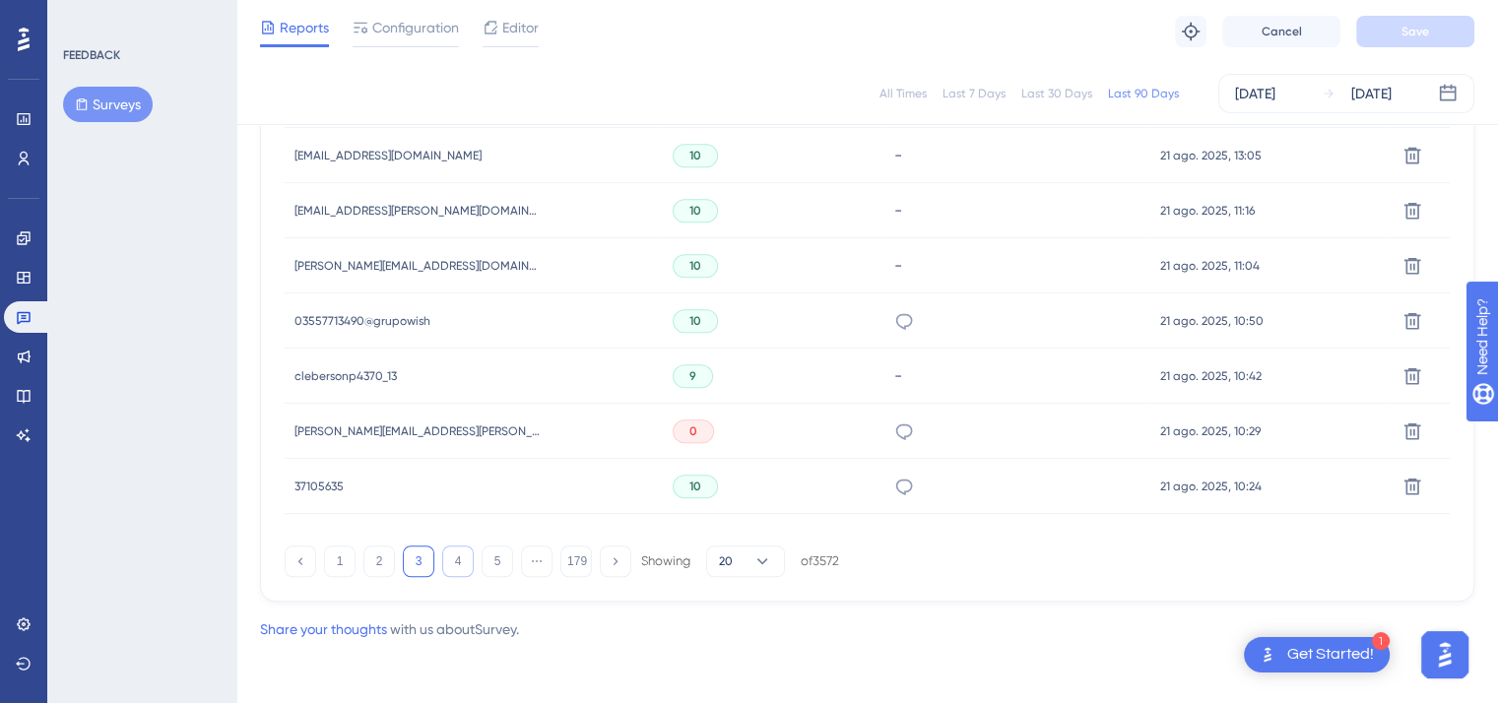
click at [459, 574] on button "4" at bounding box center [458, 562] width 32 height 32
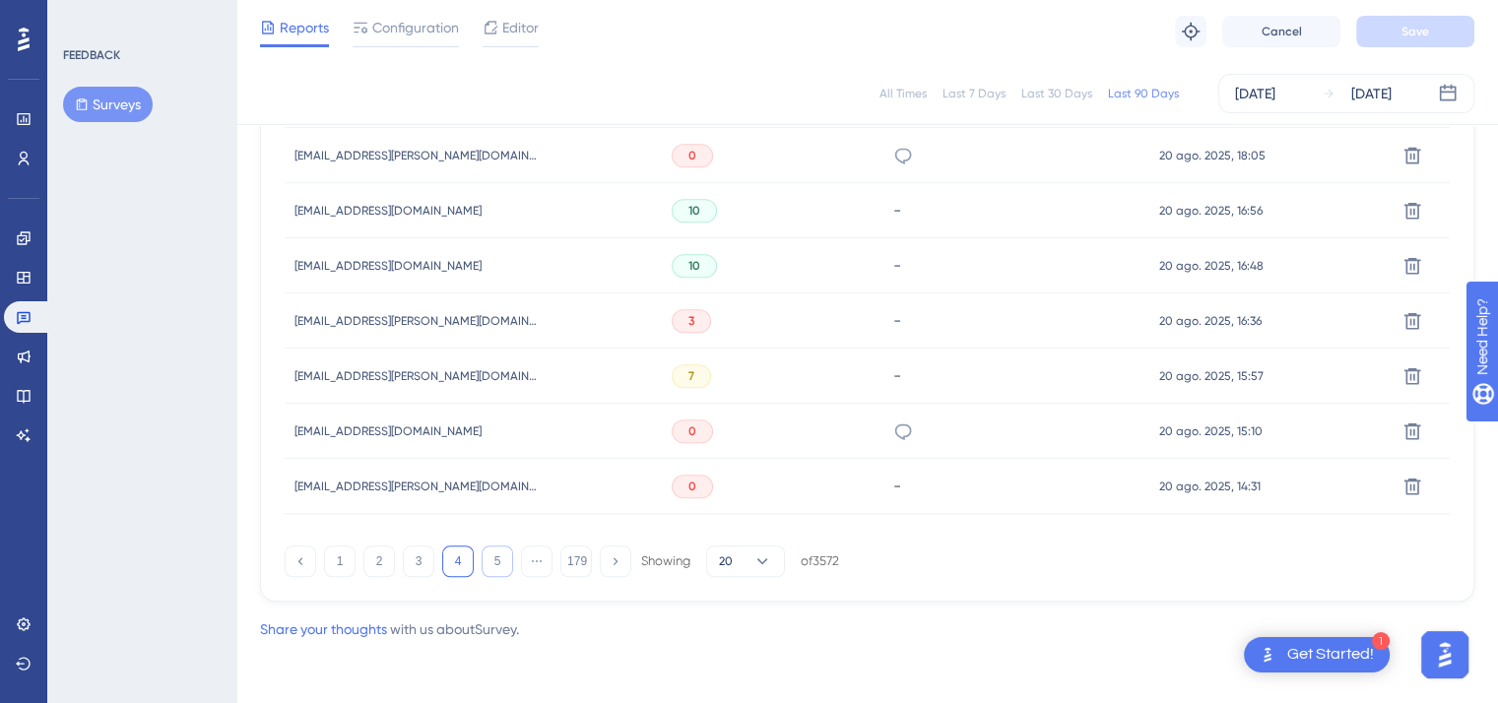
click at [500, 562] on button "5" at bounding box center [498, 562] width 32 height 32
click at [496, 560] on button "6" at bounding box center [498, 562] width 32 height 32
click at [491, 555] on button "7" at bounding box center [498, 562] width 32 height 32
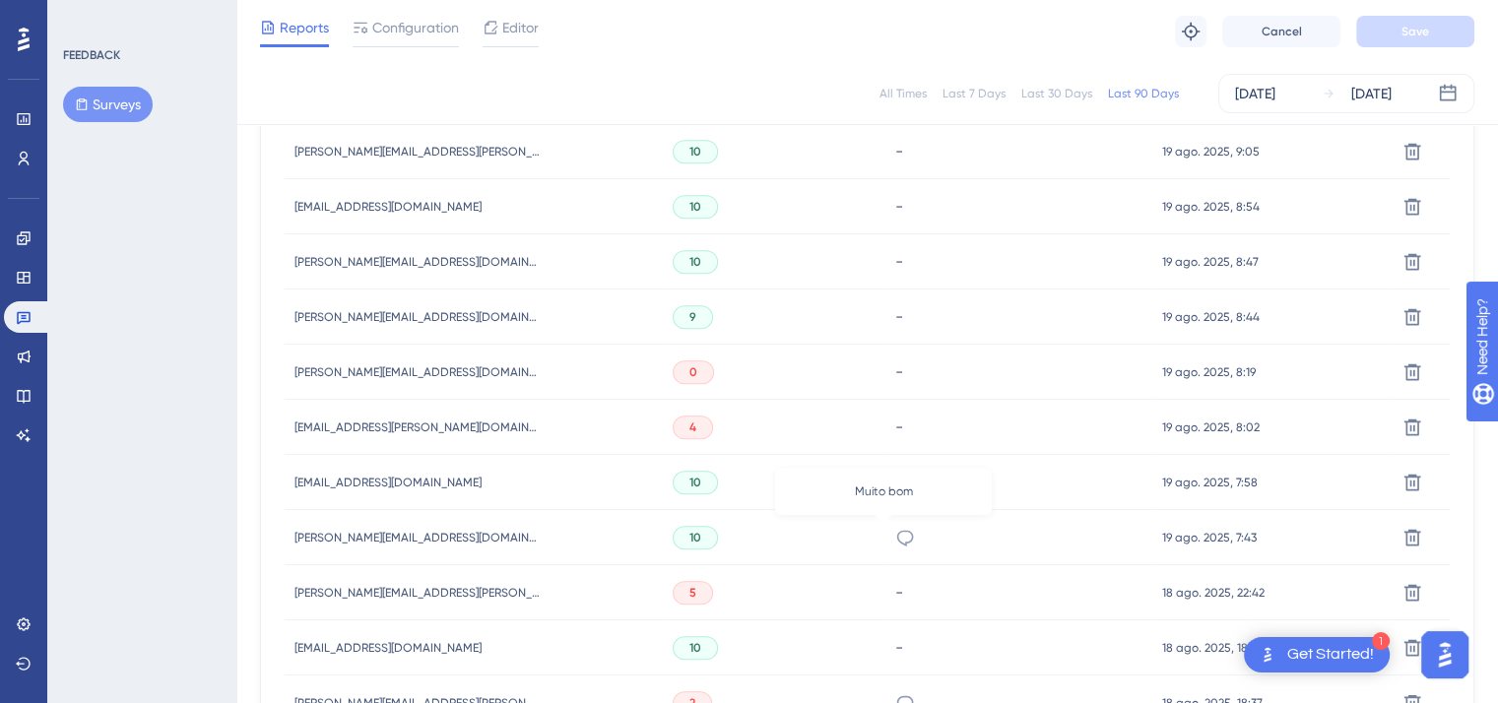
scroll to position [1287, 0]
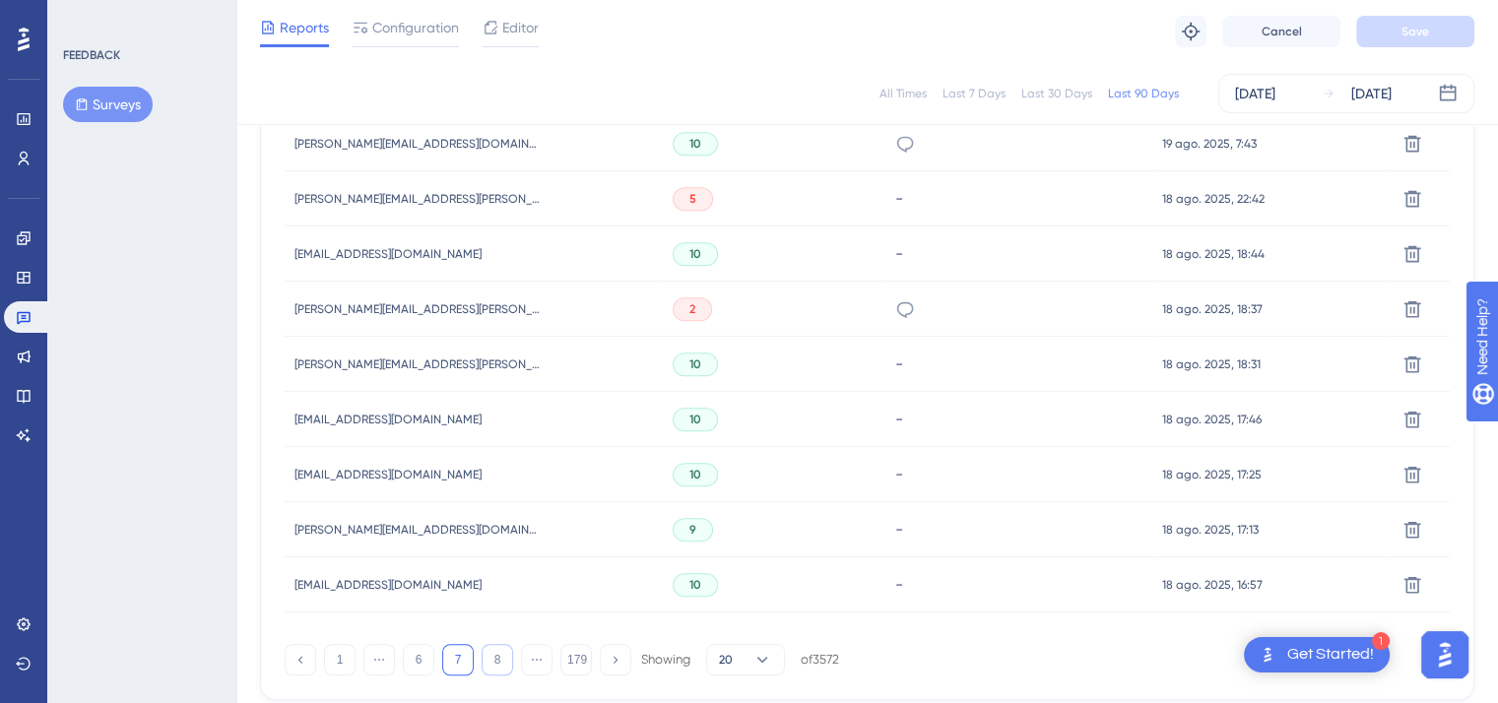
click at [496, 664] on button "8" at bounding box center [498, 660] width 32 height 32
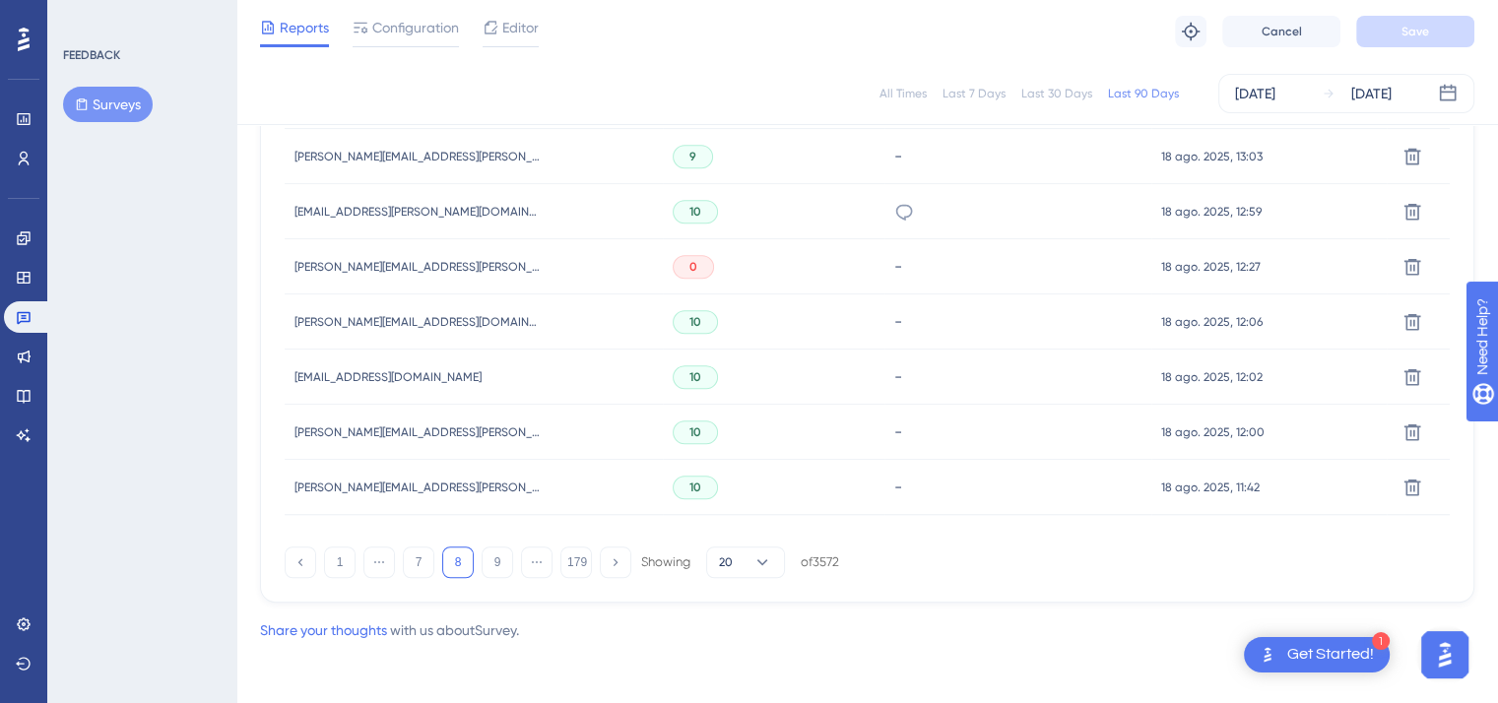
scroll to position [1386, 0]
click at [492, 553] on button "9" at bounding box center [498, 562] width 32 height 32
click at [496, 568] on button "10" at bounding box center [498, 562] width 32 height 32
click at [496, 560] on button "11" at bounding box center [498, 562] width 32 height 32
click at [490, 564] on button "12" at bounding box center [498, 562] width 32 height 32
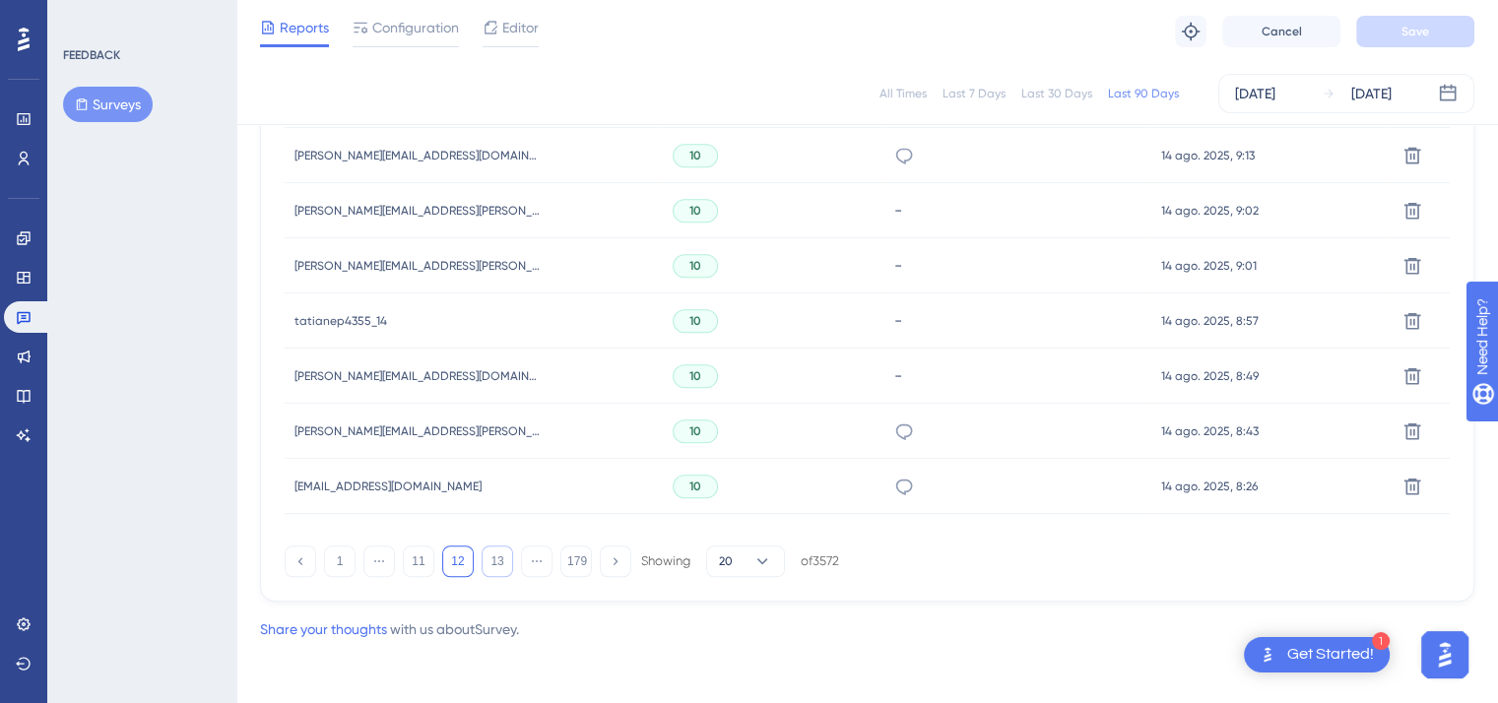
click at [511, 556] on button "13" at bounding box center [498, 562] width 32 height 32
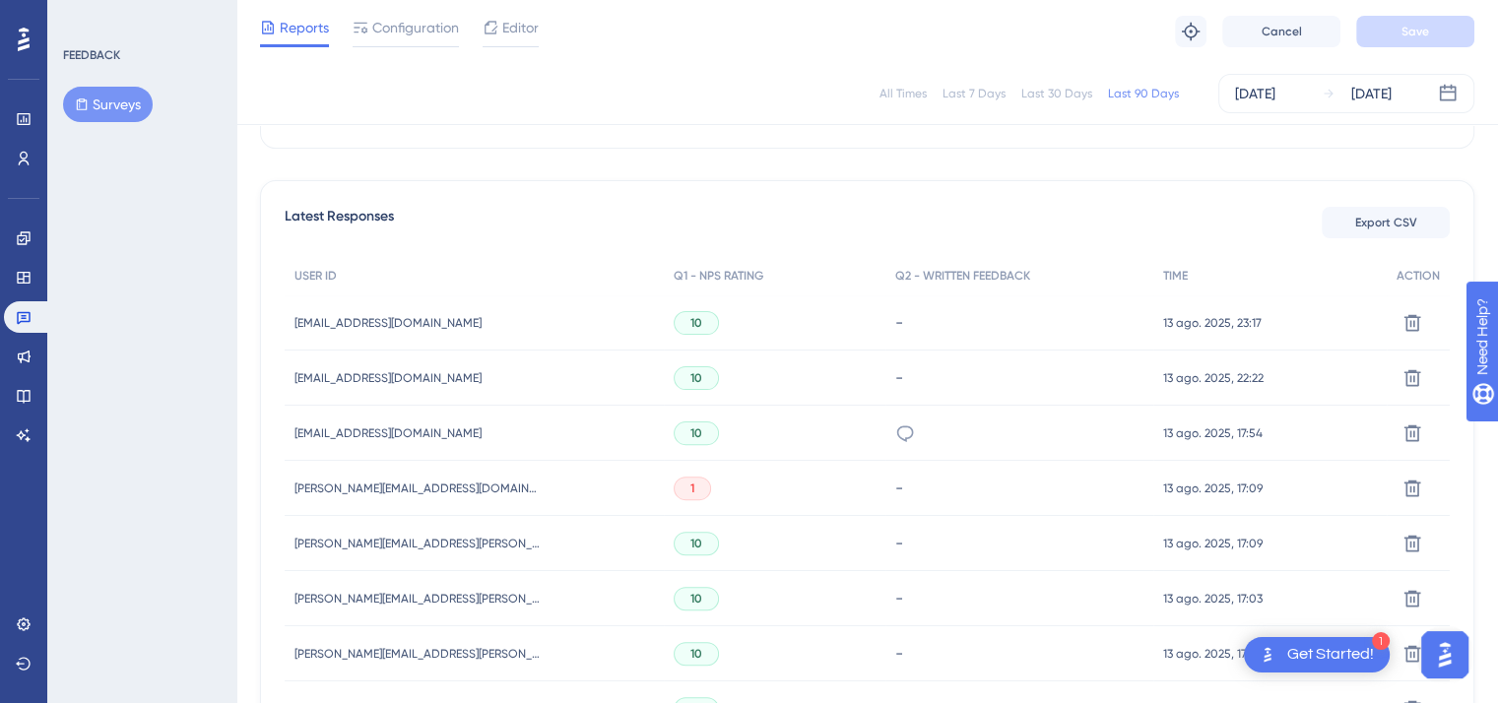
scroll to position [499, 0]
